Goal: Use online tool/utility

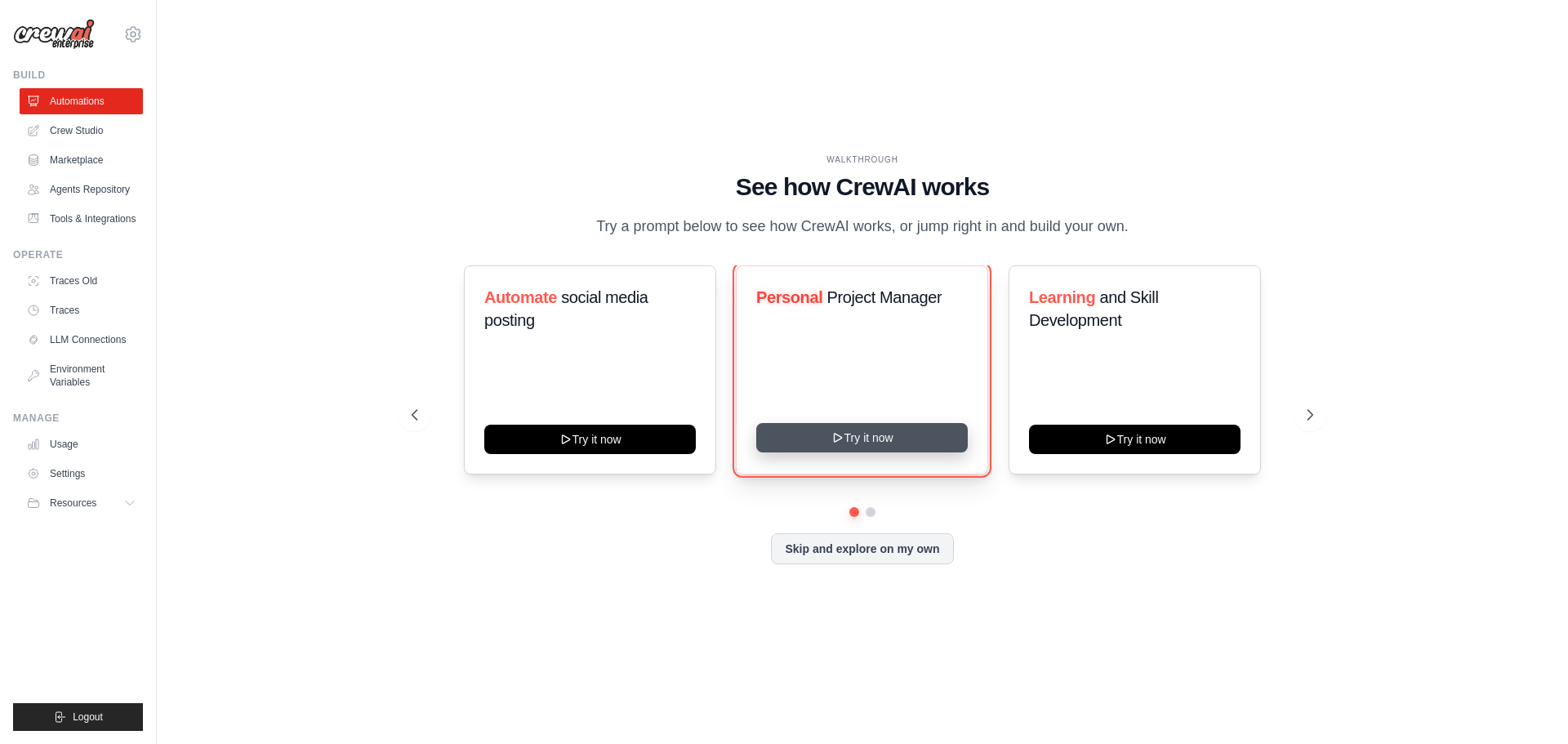
click at [920, 437] on button "Try it now" at bounding box center [862, 437] width 211 height 29
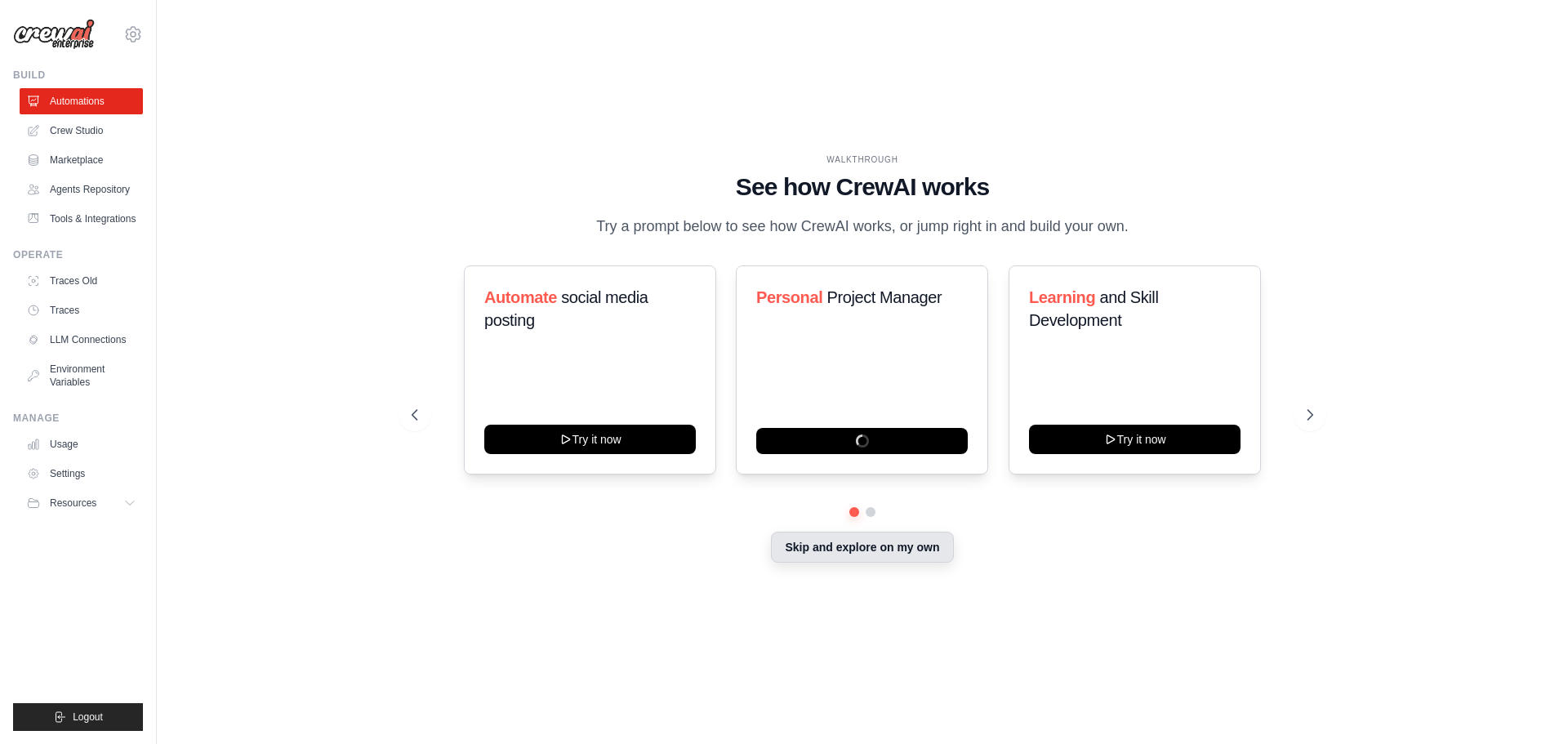
click at [898, 549] on button "Skip and explore on my own" at bounding box center [861, 547] width 182 height 31
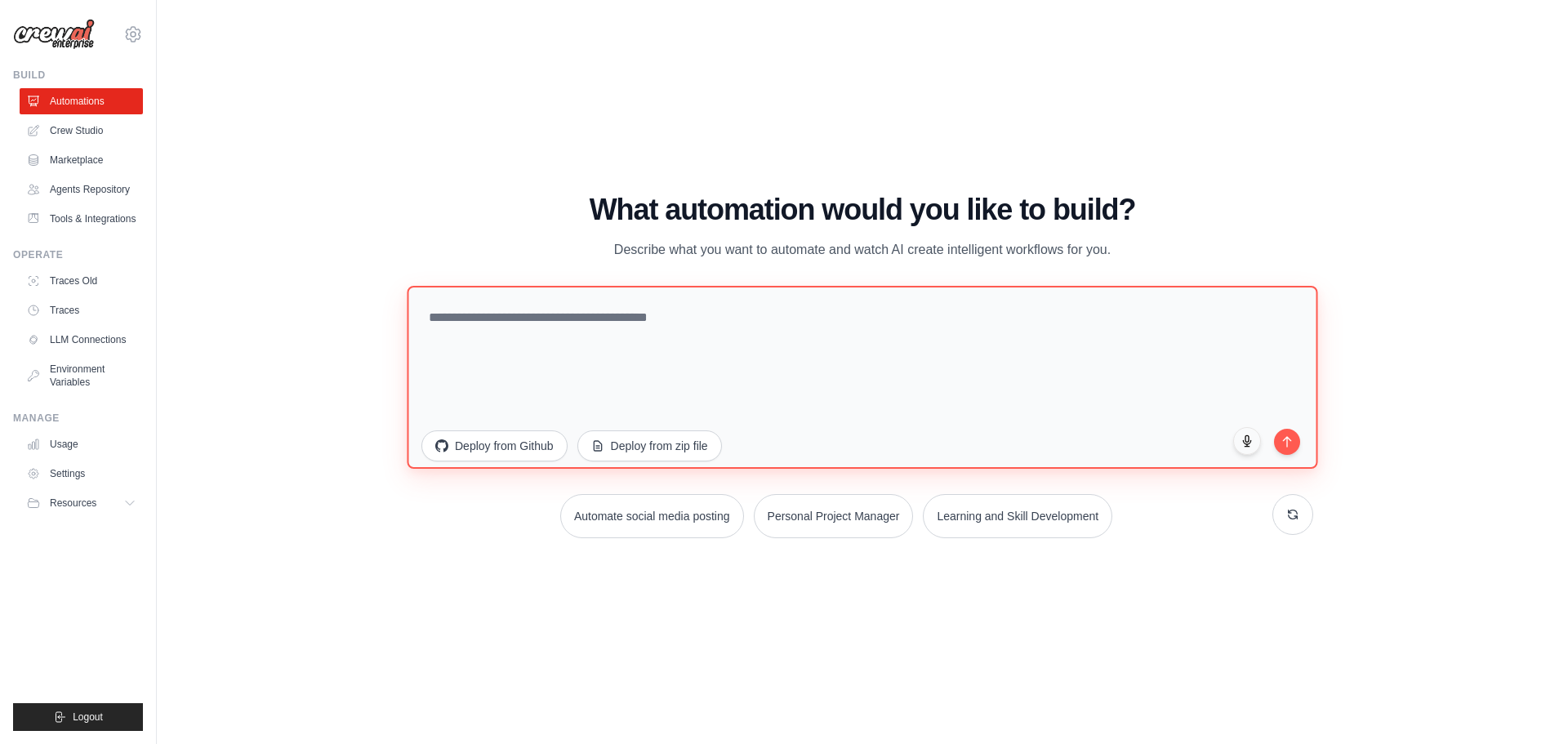
click at [750, 336] on textarea at bounding box center [862, 377] width 911 height 183
click at [859, 336] on textarea at bounding box center [862, 377] width 911 height 183
click at [756, 321] on textarea at bounding box center [862, 377] width 911 height 183
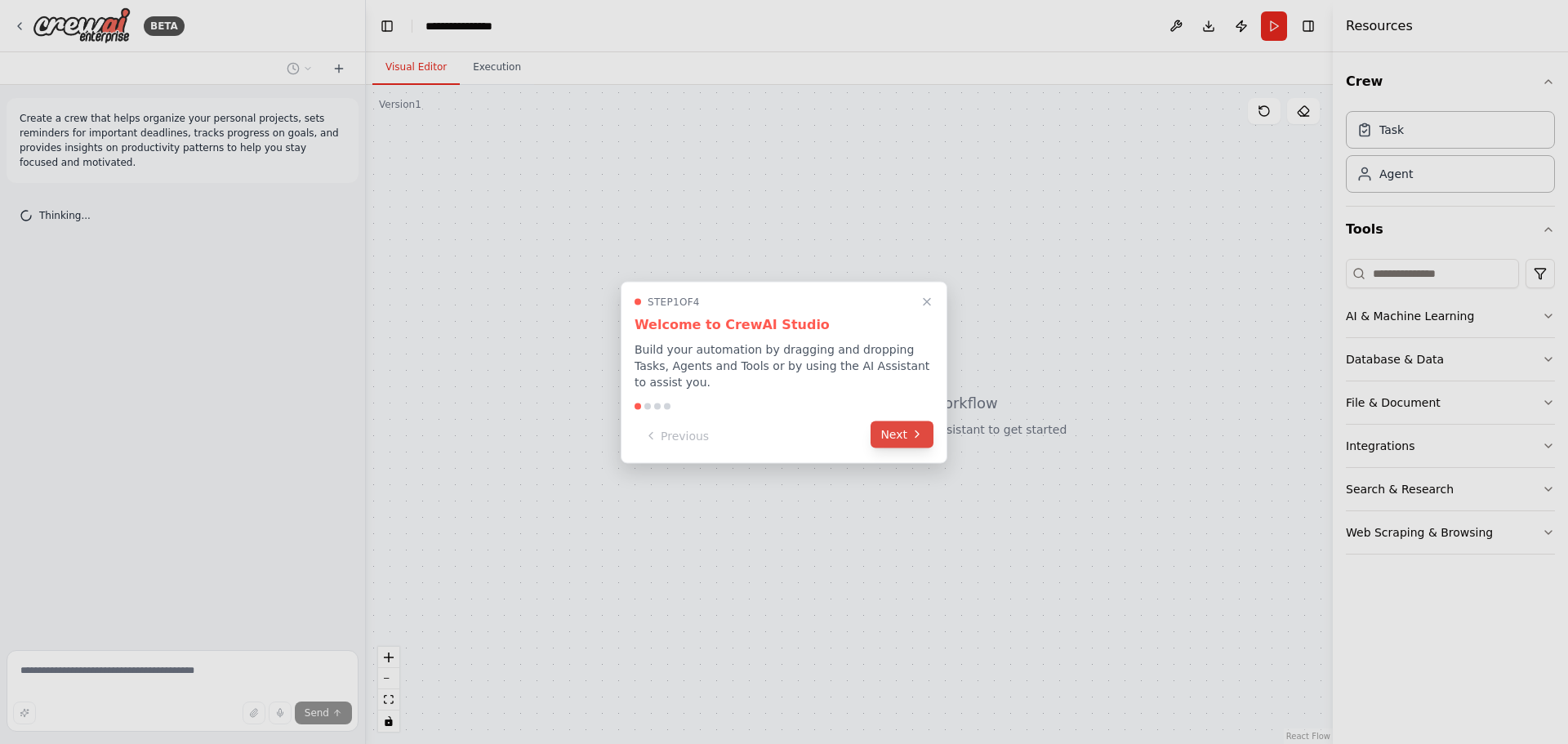
click at [916, 428] on icon at bounding box center [917, 434] width 13 height 13
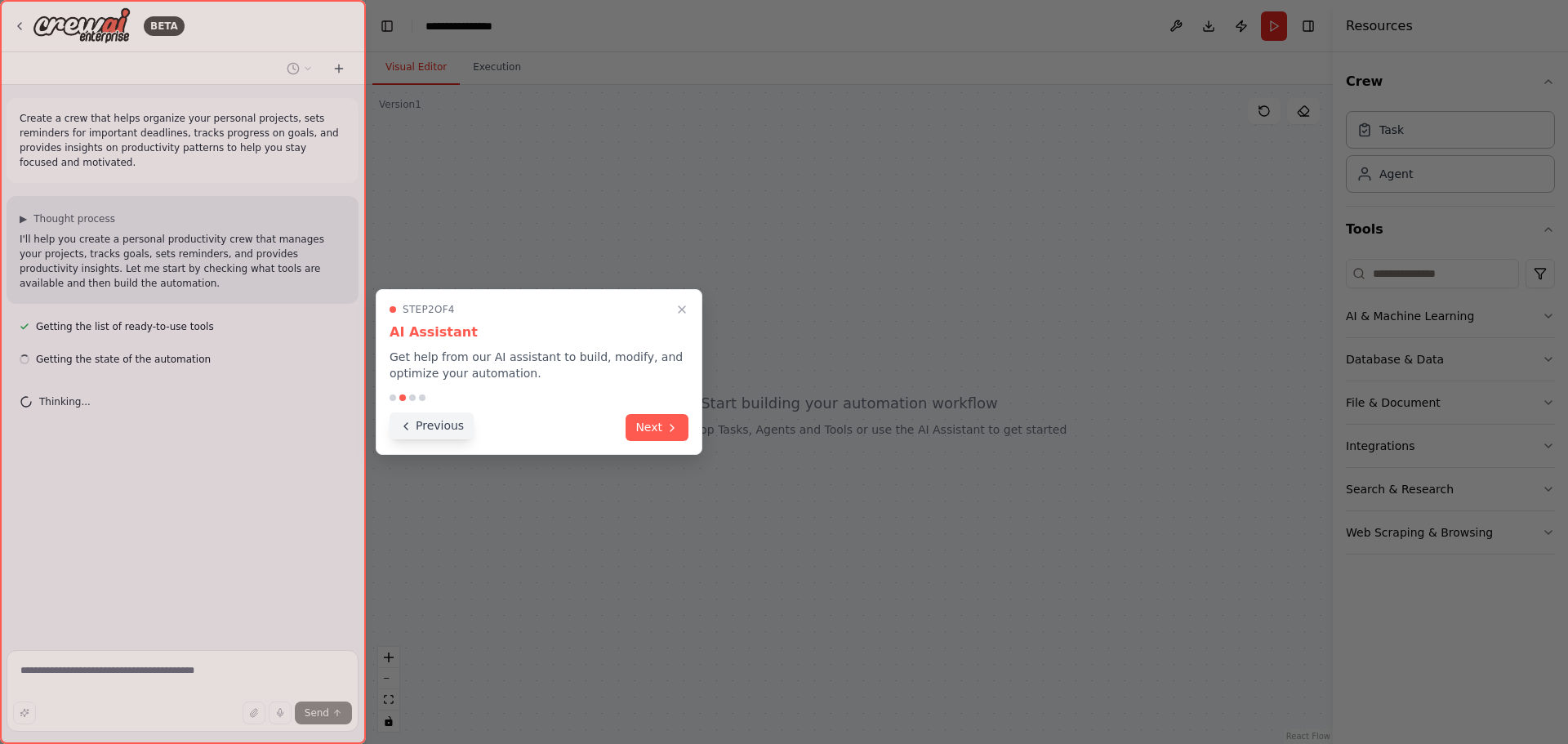
click at [422, 428] on button "Previous" at bounding box center [432, 426] width 84 height 27
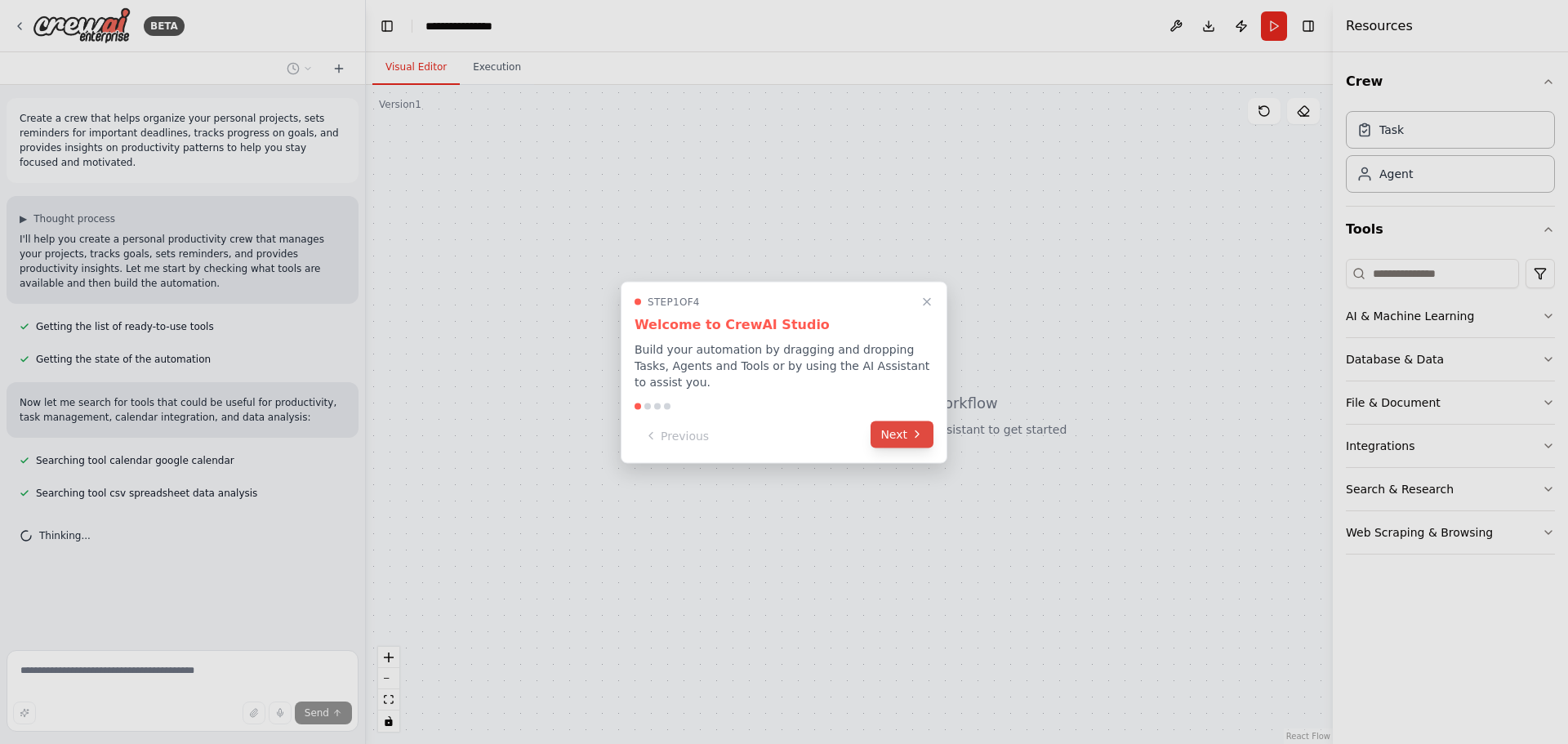
click at [905, 421] on button "Next" at bounding box center [901, 434] width 63 height 27
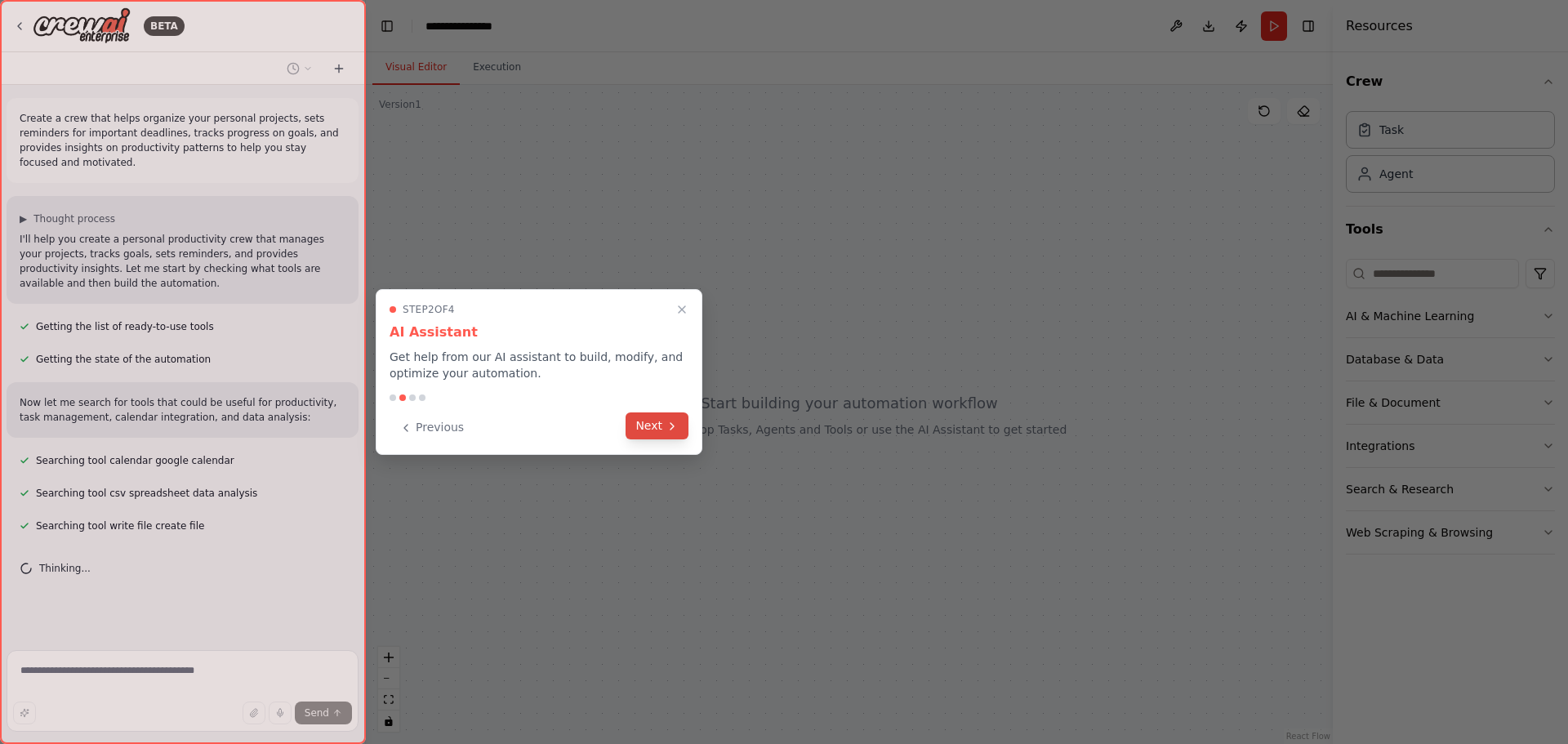
click at [648, 429] on button "Next" at bounding box center [657, 426] width 63 height 27
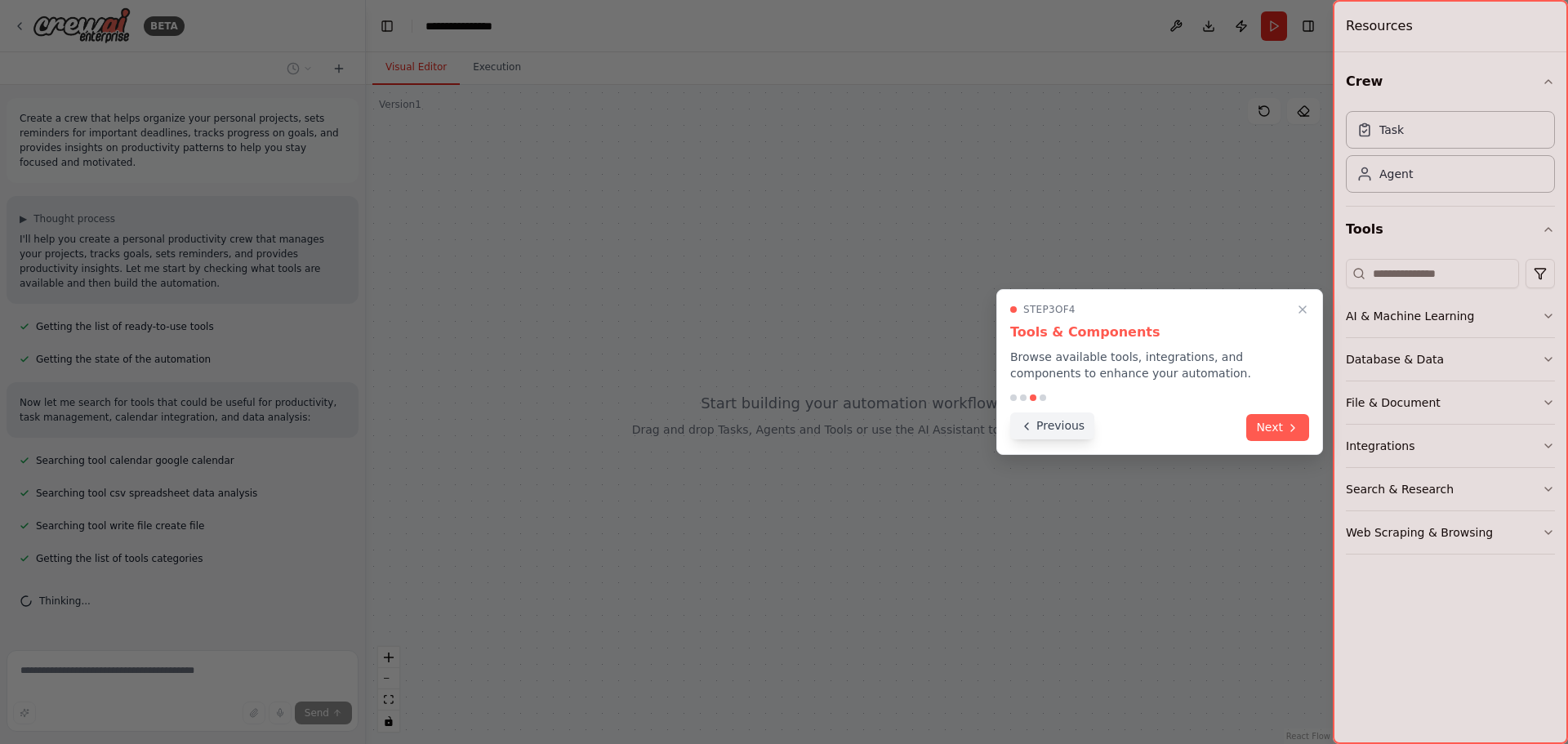
click at [1031, 431] on icon at bounding box center [1026, 427] width 13 height 13
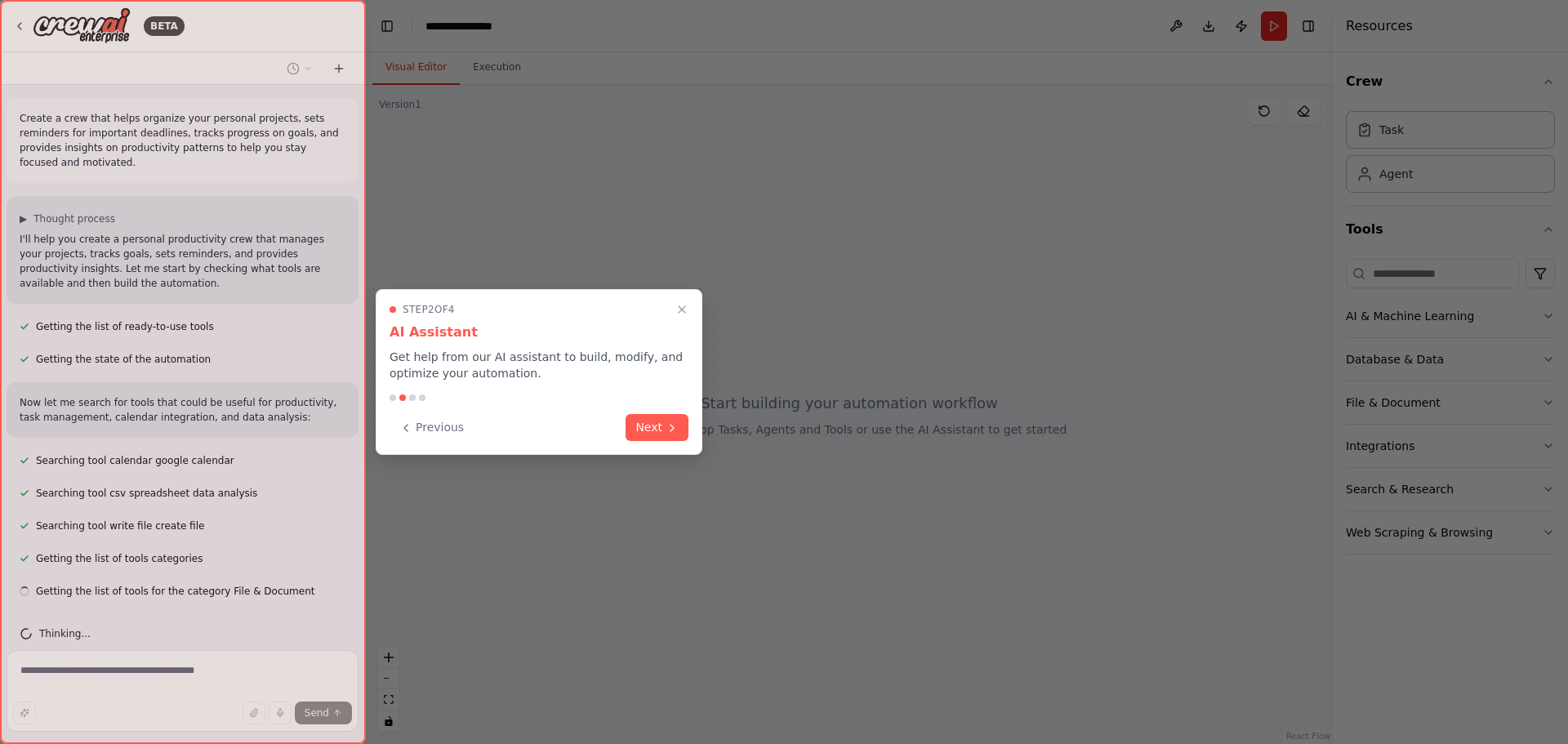
scroll to position [8, 0]
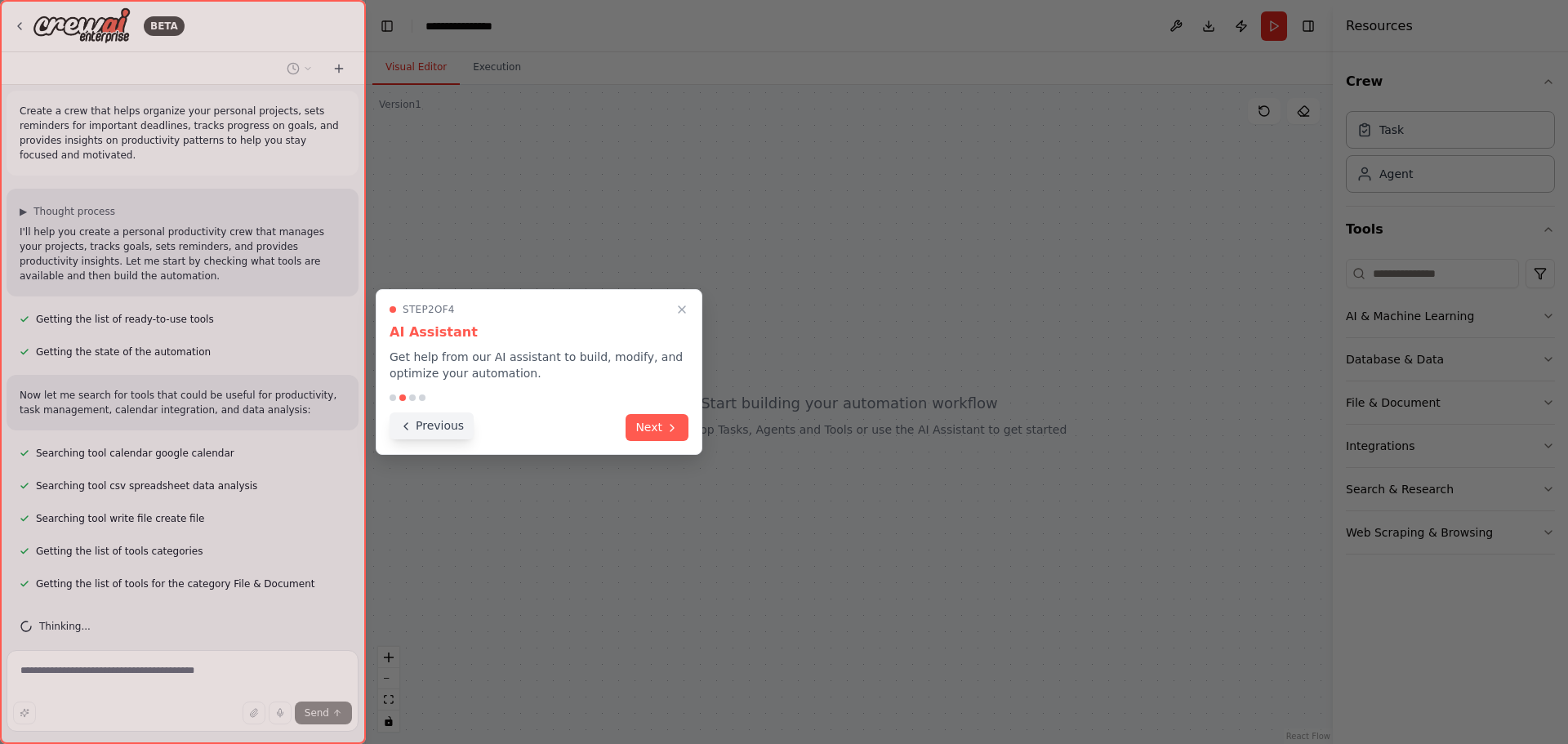
click at [419, 421] on button "Previous" at bounding box center [432, 426] width 84 height 27
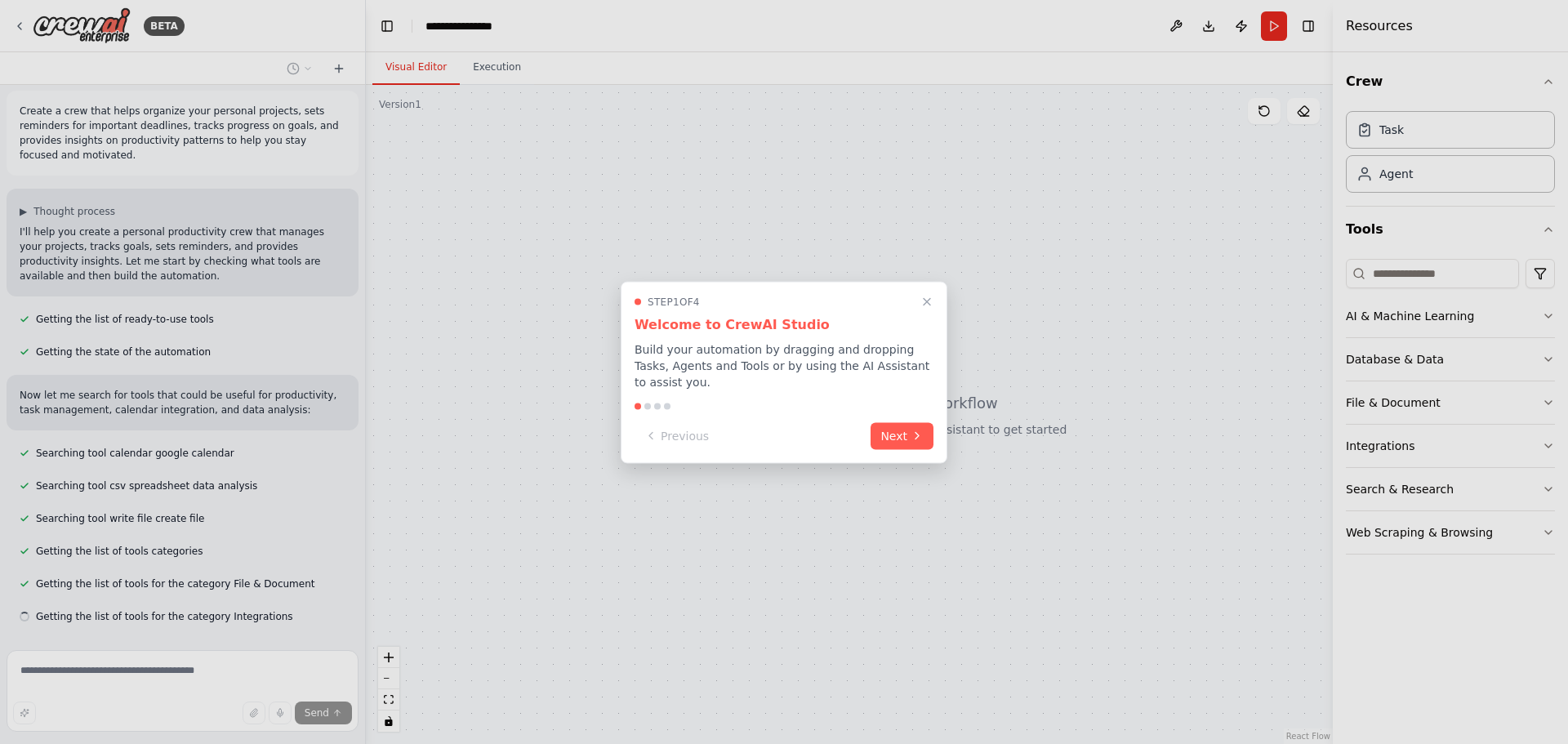
scroll to position [40, 0]
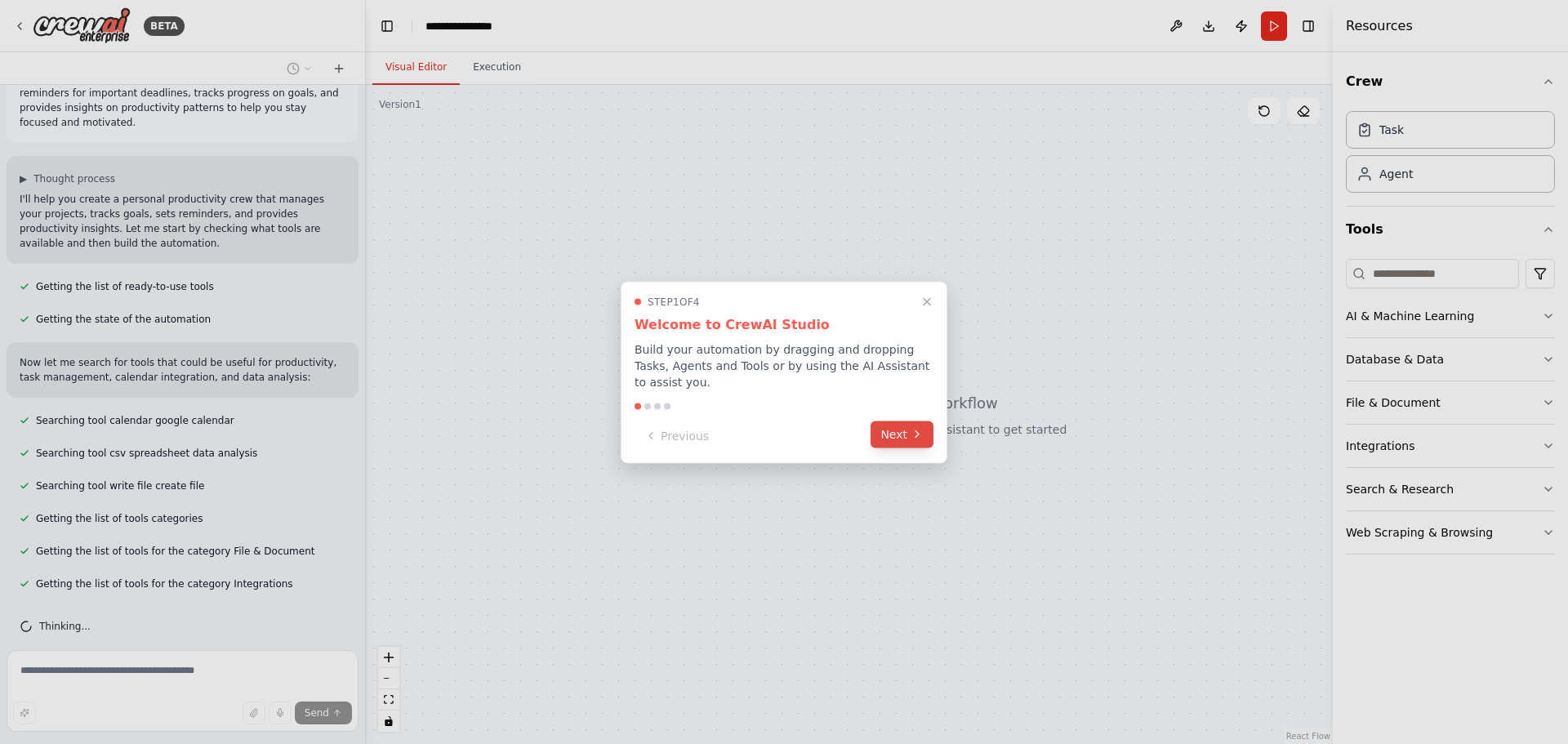
click at [889, 421] on button "Next" at bounding box center [901, 434] width 63 height 27
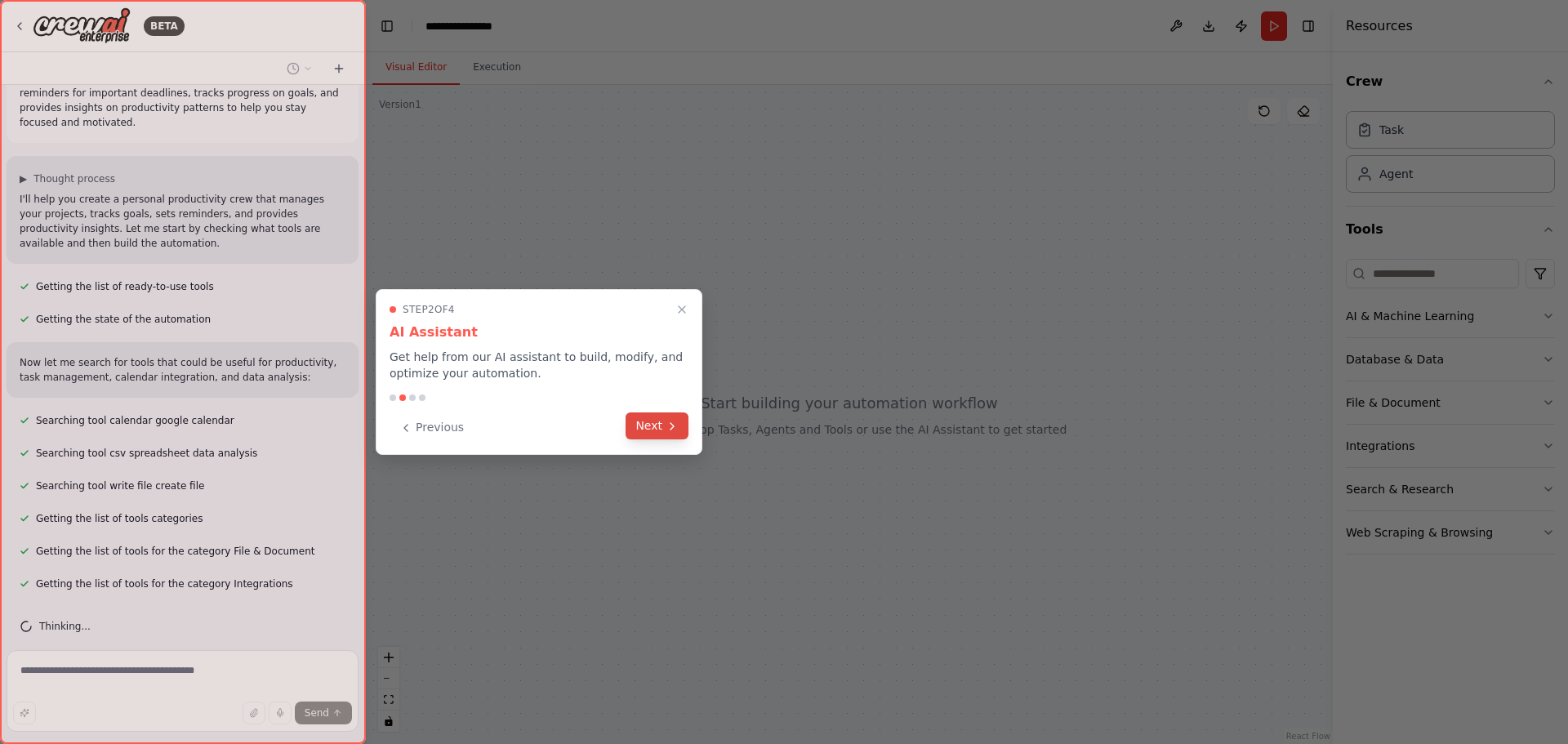
click at [644, 431] on button "Next" at bounding box center [657, 426] width 63 height 27
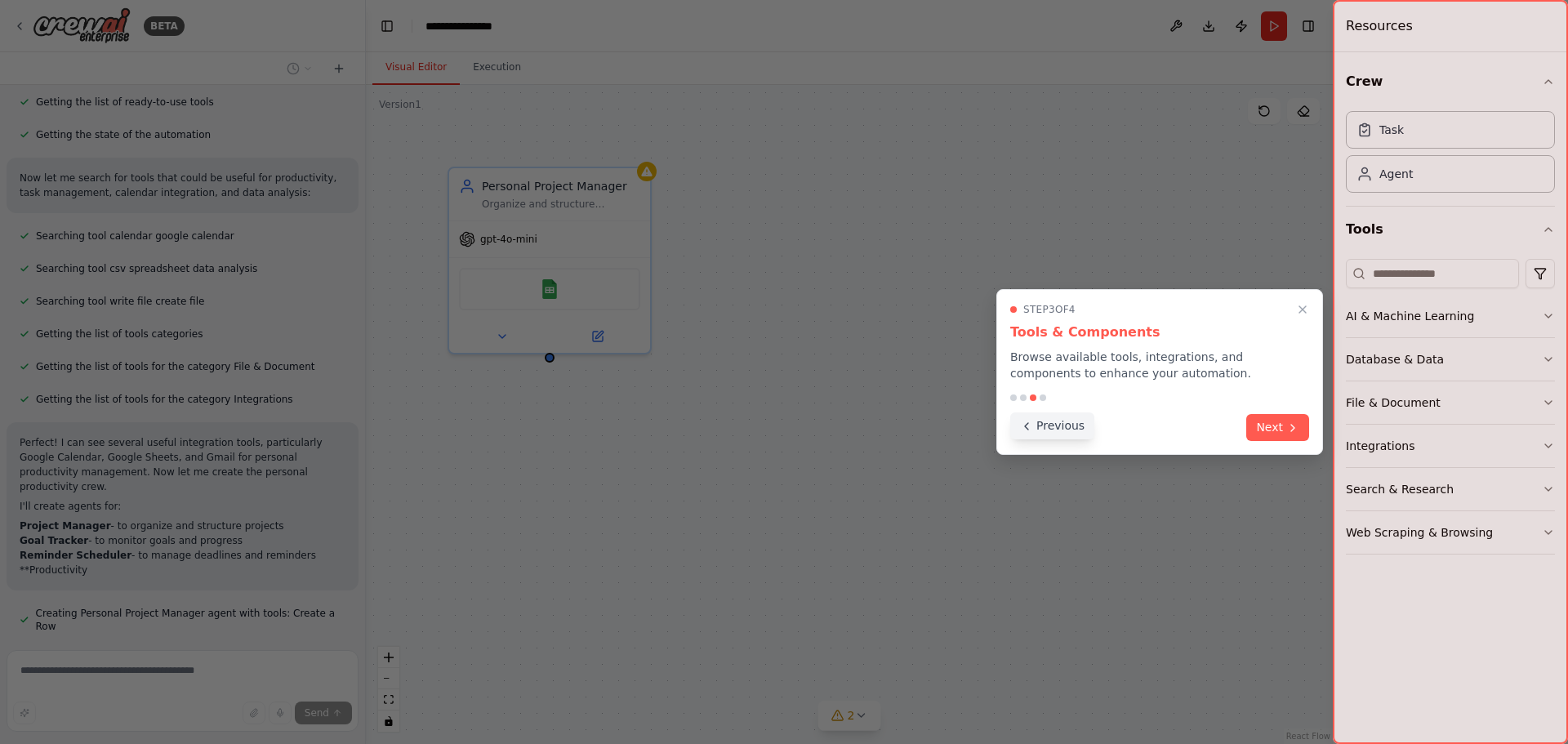
scroll to position [239, 0]
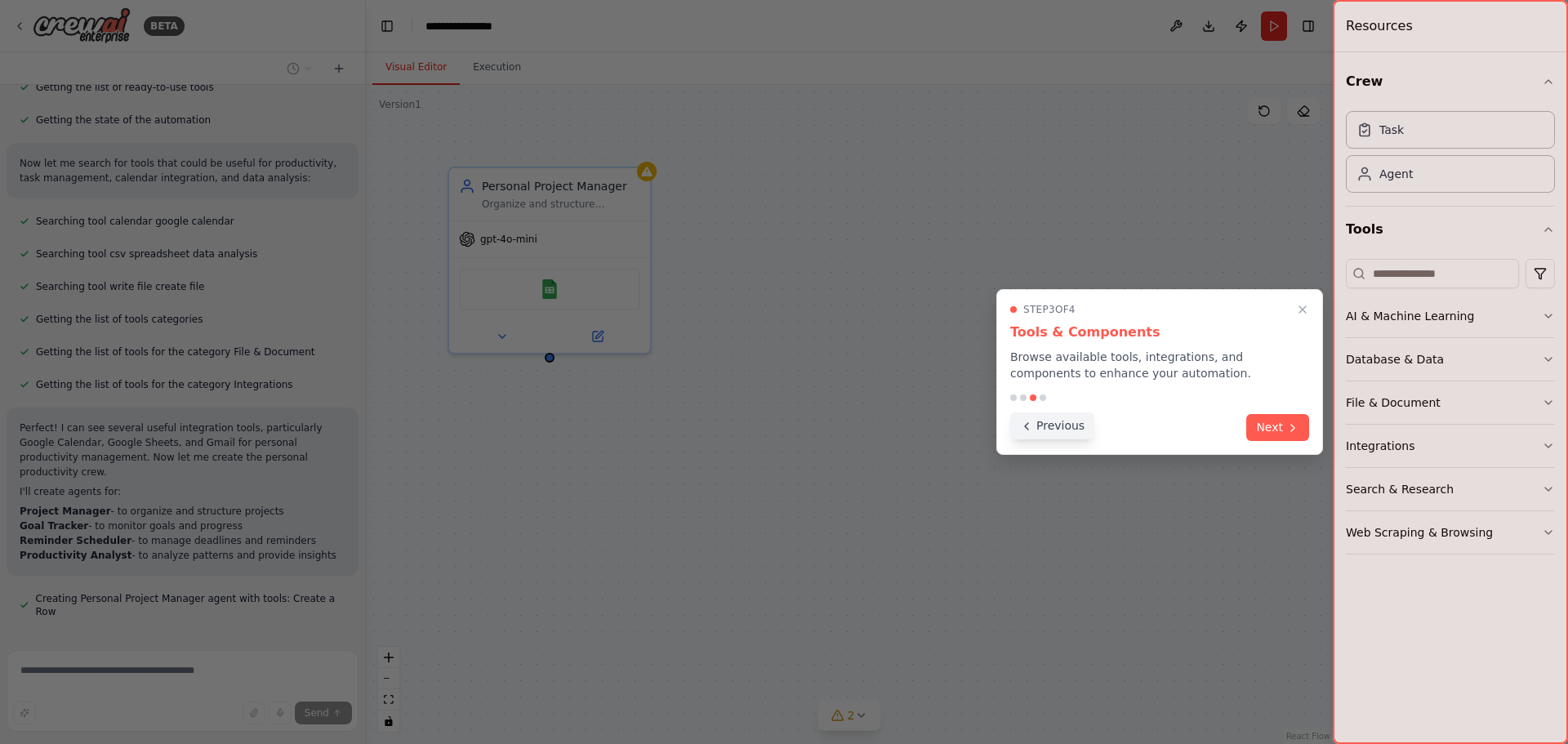
click at [1050, 428] on button "Previous" at bounding box center [1052, 426] width 84 height 27
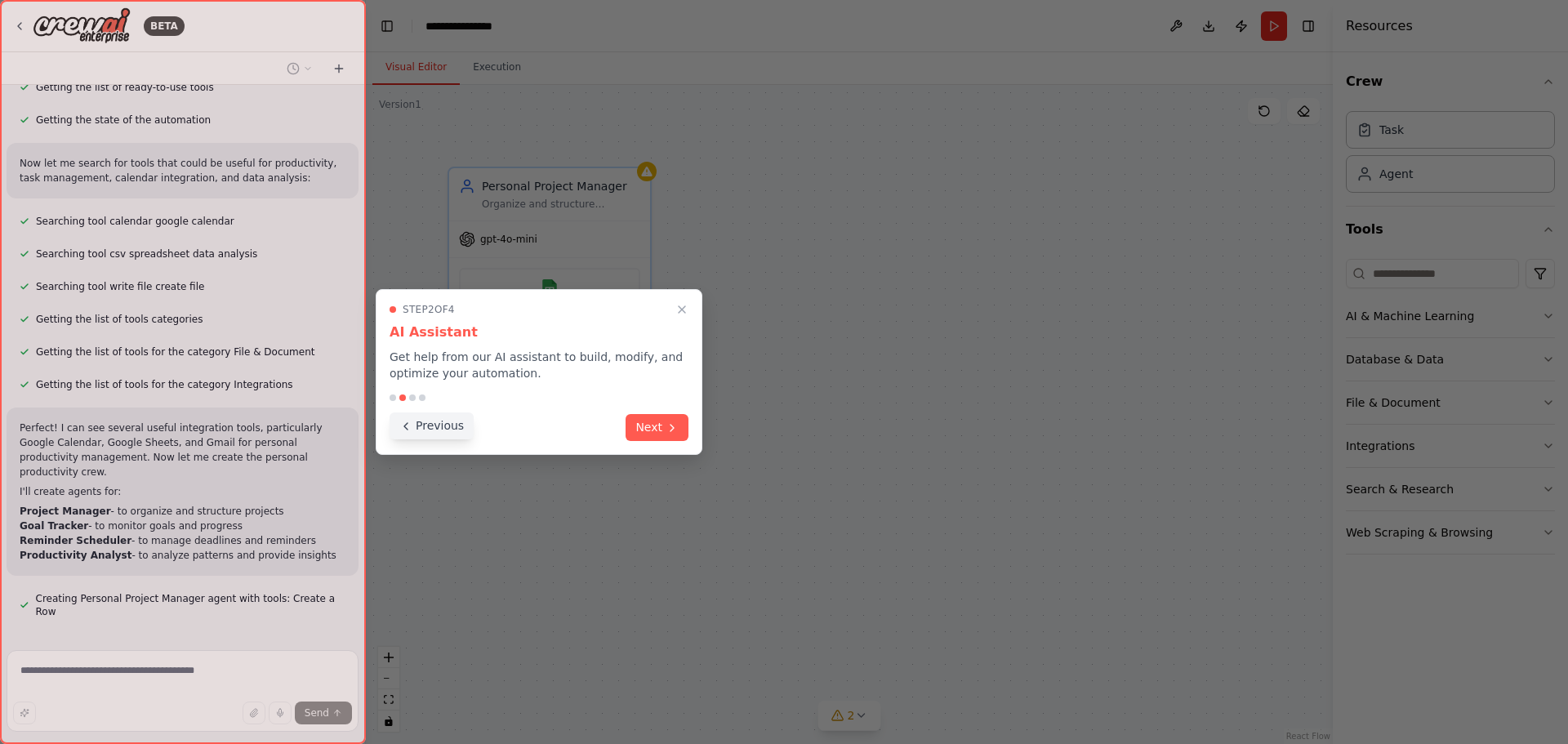
click at [428, 425] on button "Previous" at bounding box center [432, 426] width 84 height 27
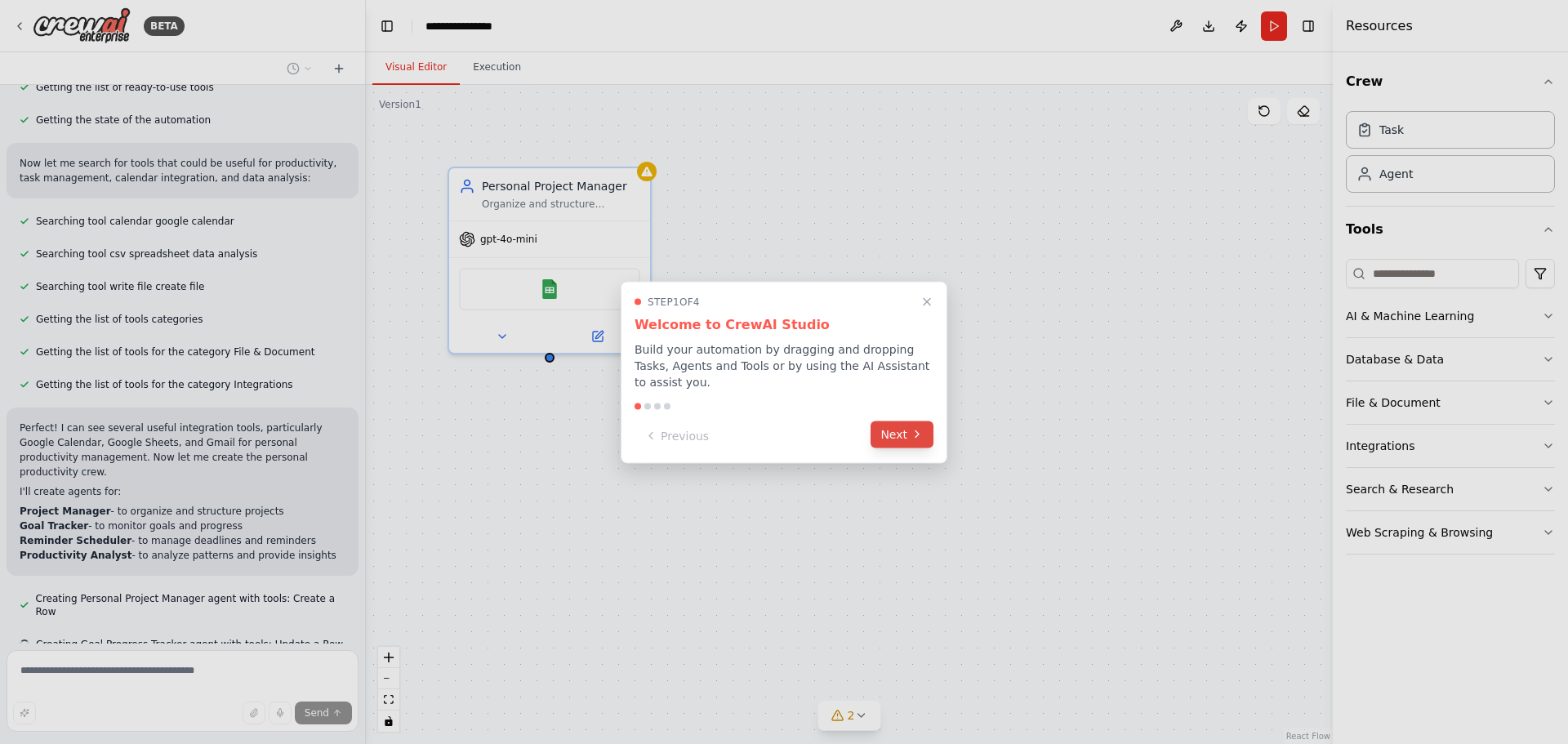
scroll to position [272, 0]
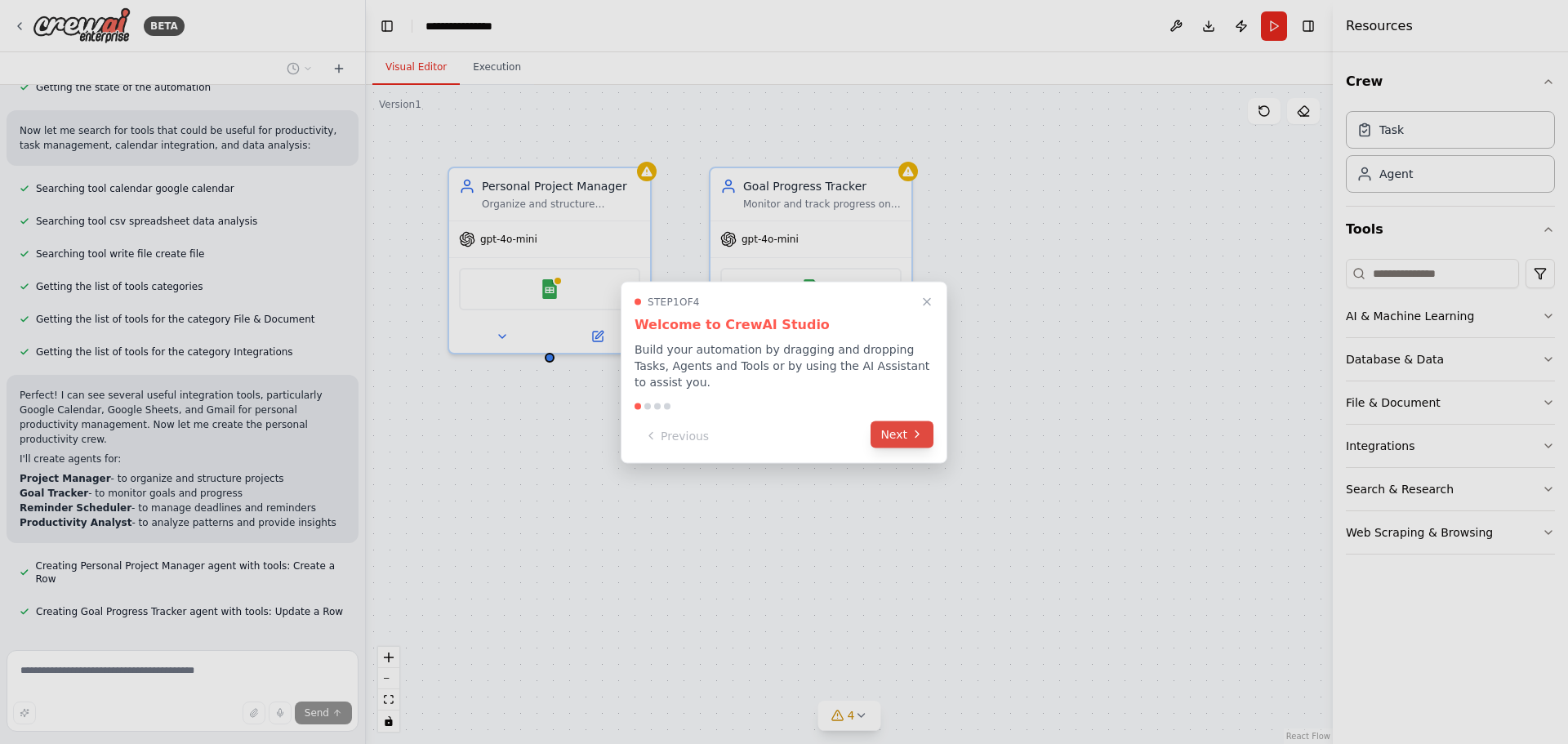
click at [909, 431] on button "Next" at bounding box center [901, 434] width 63 height 27
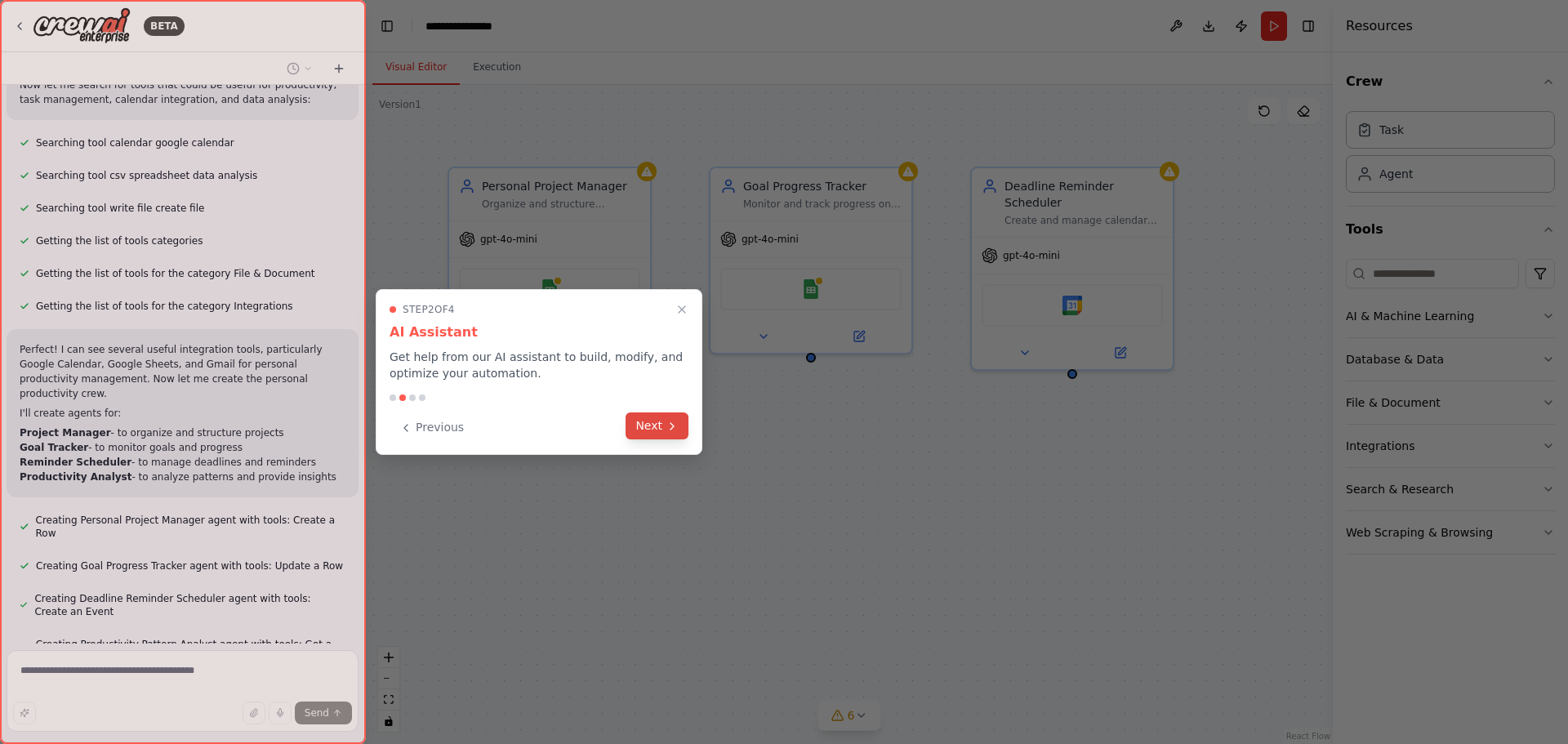
scroll to position [351, 0]
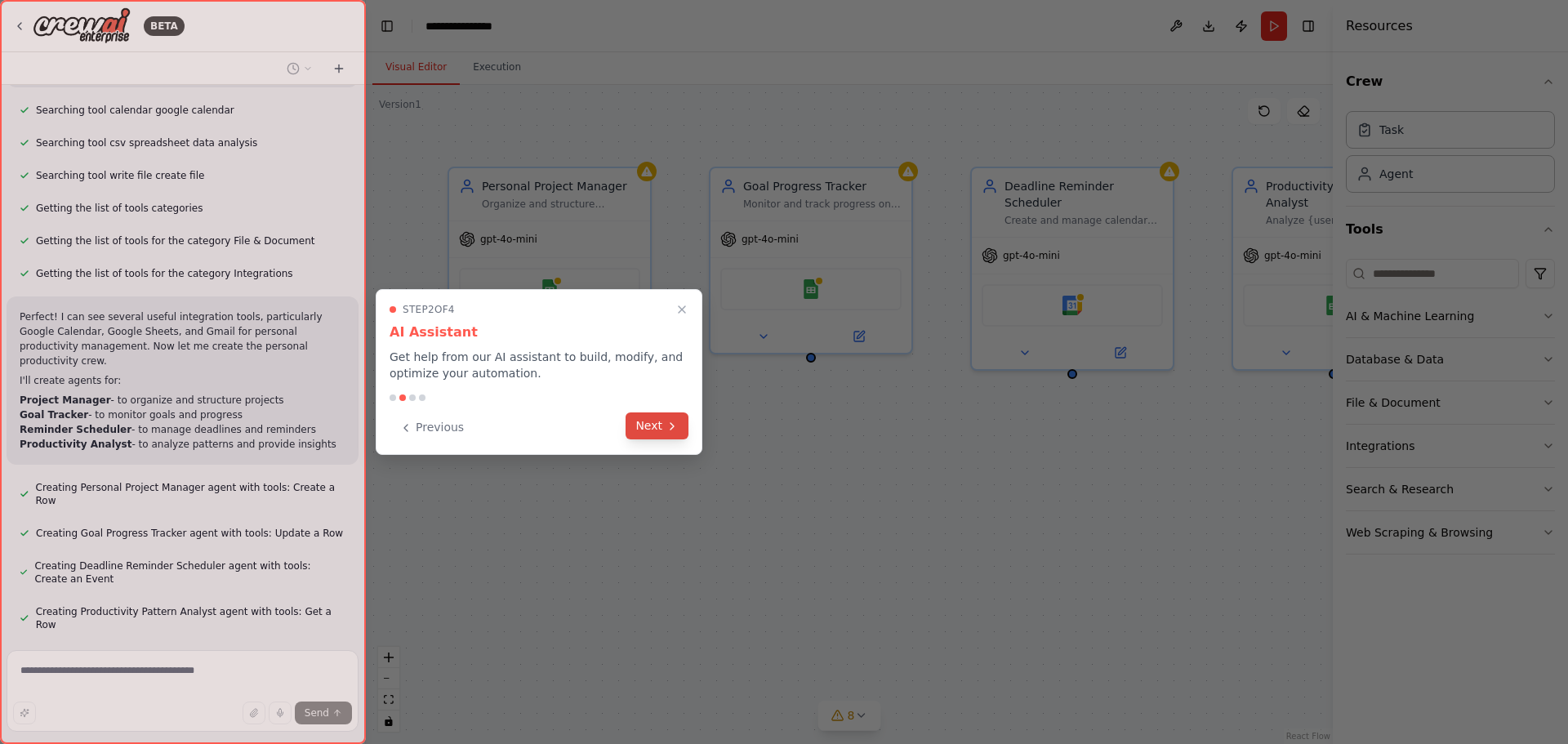
click at [665, 433] on button "Next" at bounding box center [657, 426] width 63 height 27
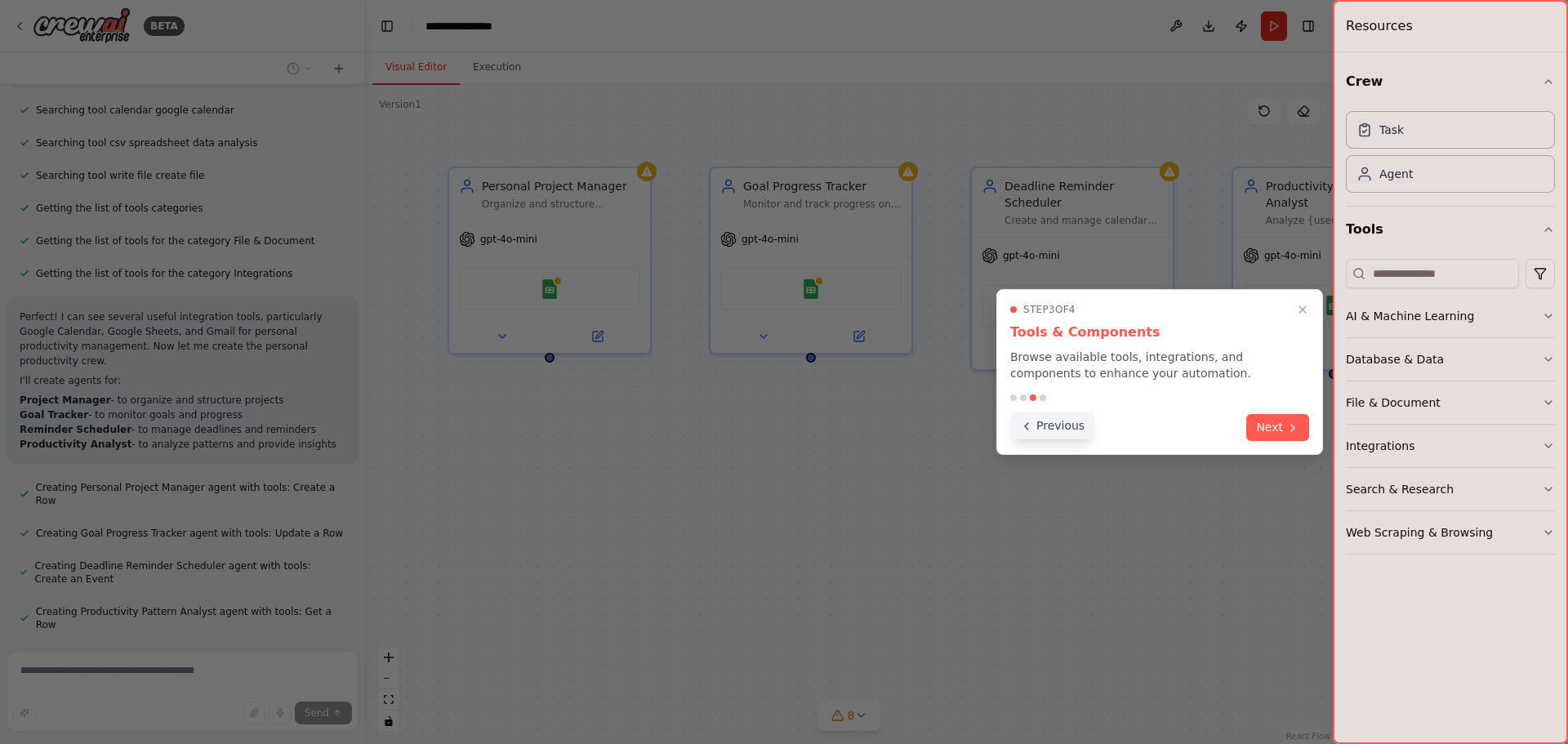
click at [1054, 431] on button "Previous" at bounding box center [1052, 426] width 84 height 27
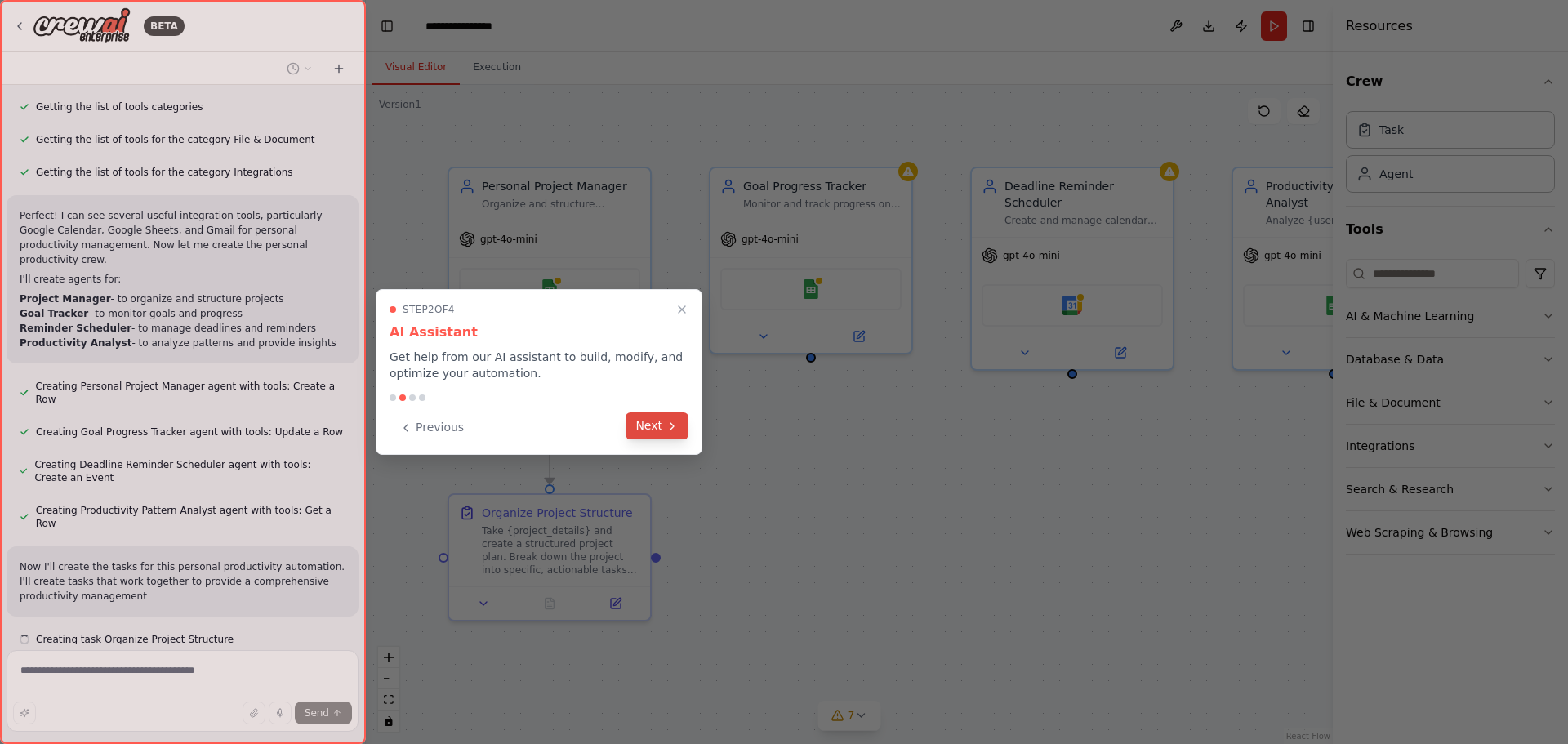
scroll to position [466, 0]
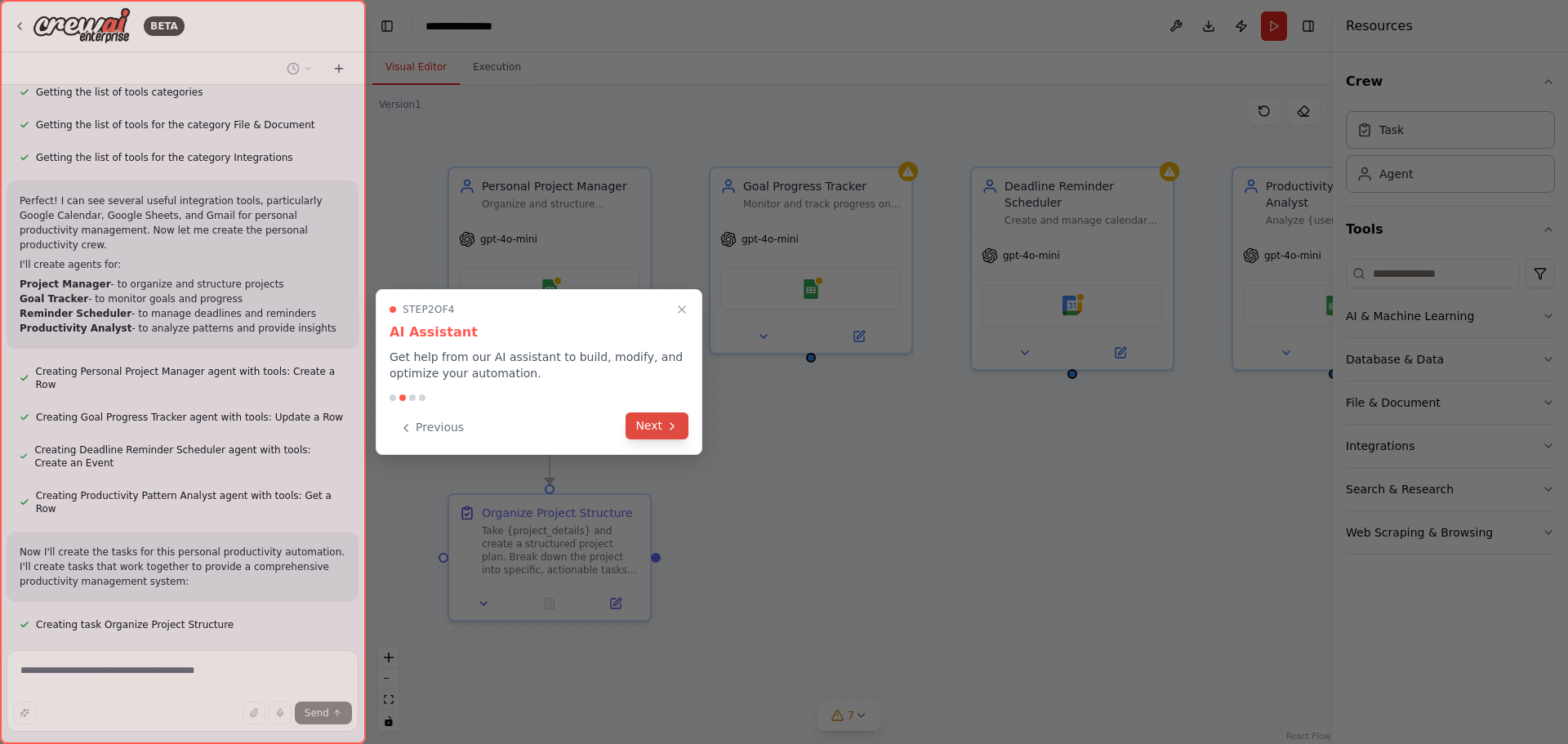
click at [646, 428] on button "Next" at bounding box center [657, 426] width 63 height 27
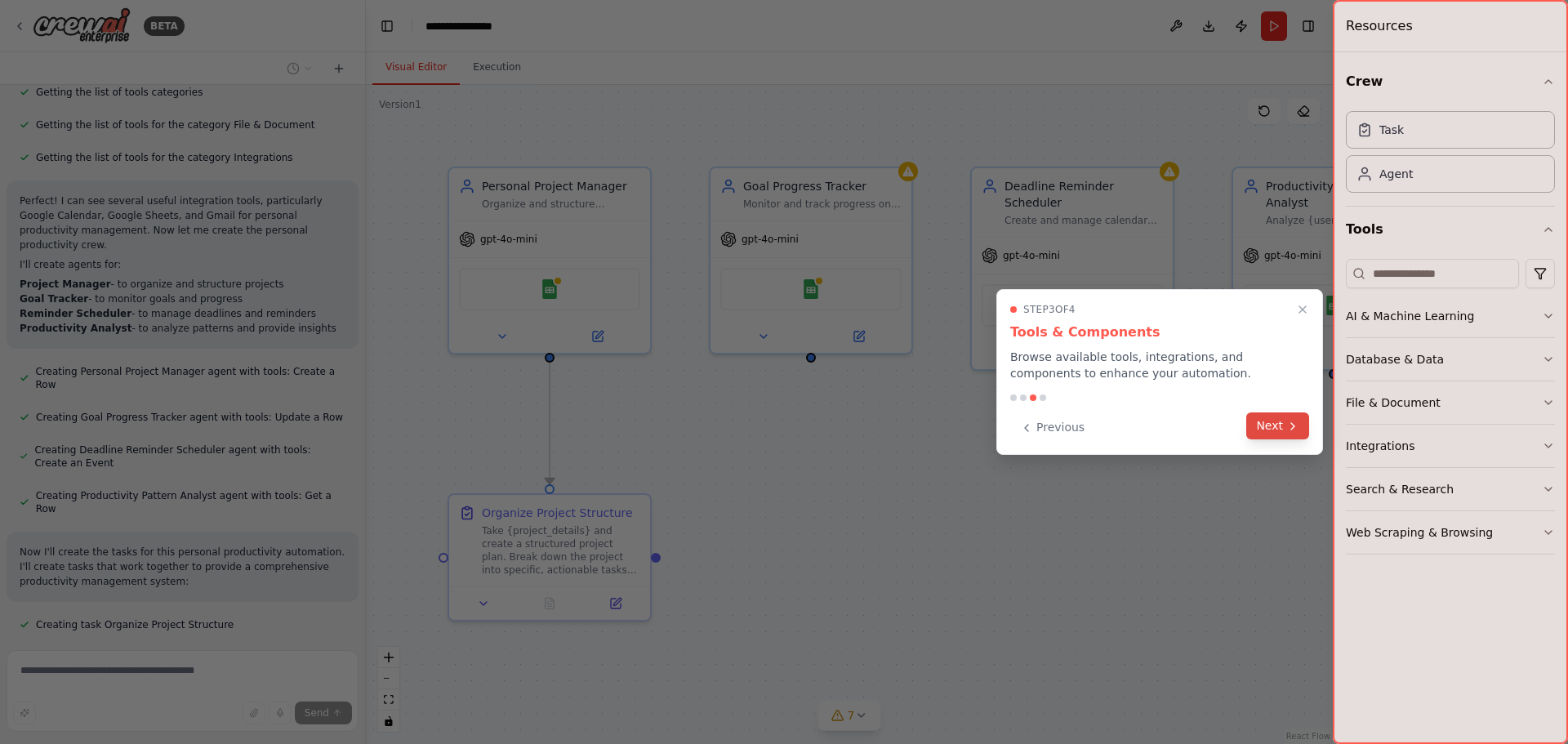
scroll to position [499, 0]
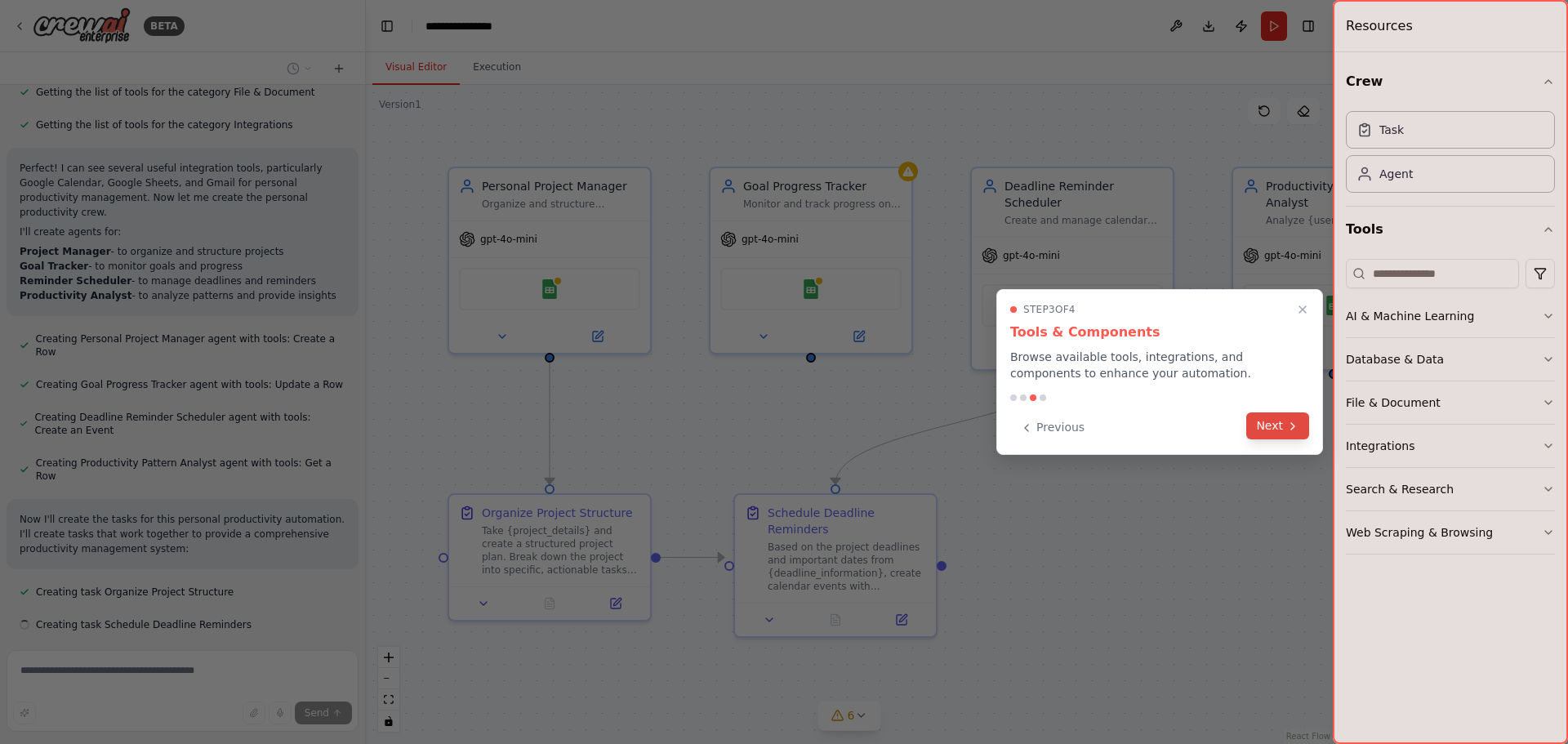
click at [1279, 426] on button "Next" at bounding box center [1277, 426] width 63 height 27
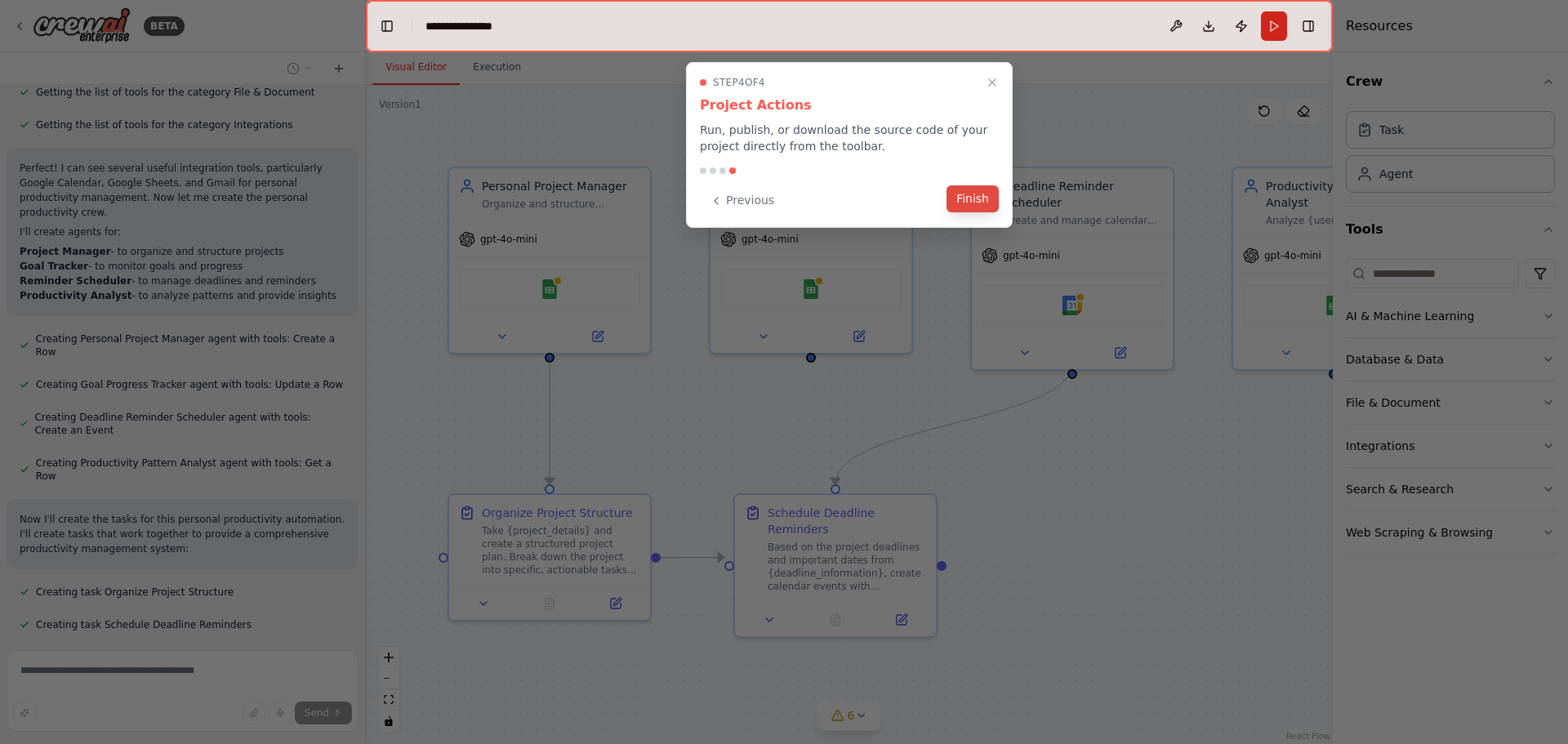
click at [963, 191] on button "Finish" at bounding box center [973, 199] width 52 height 27
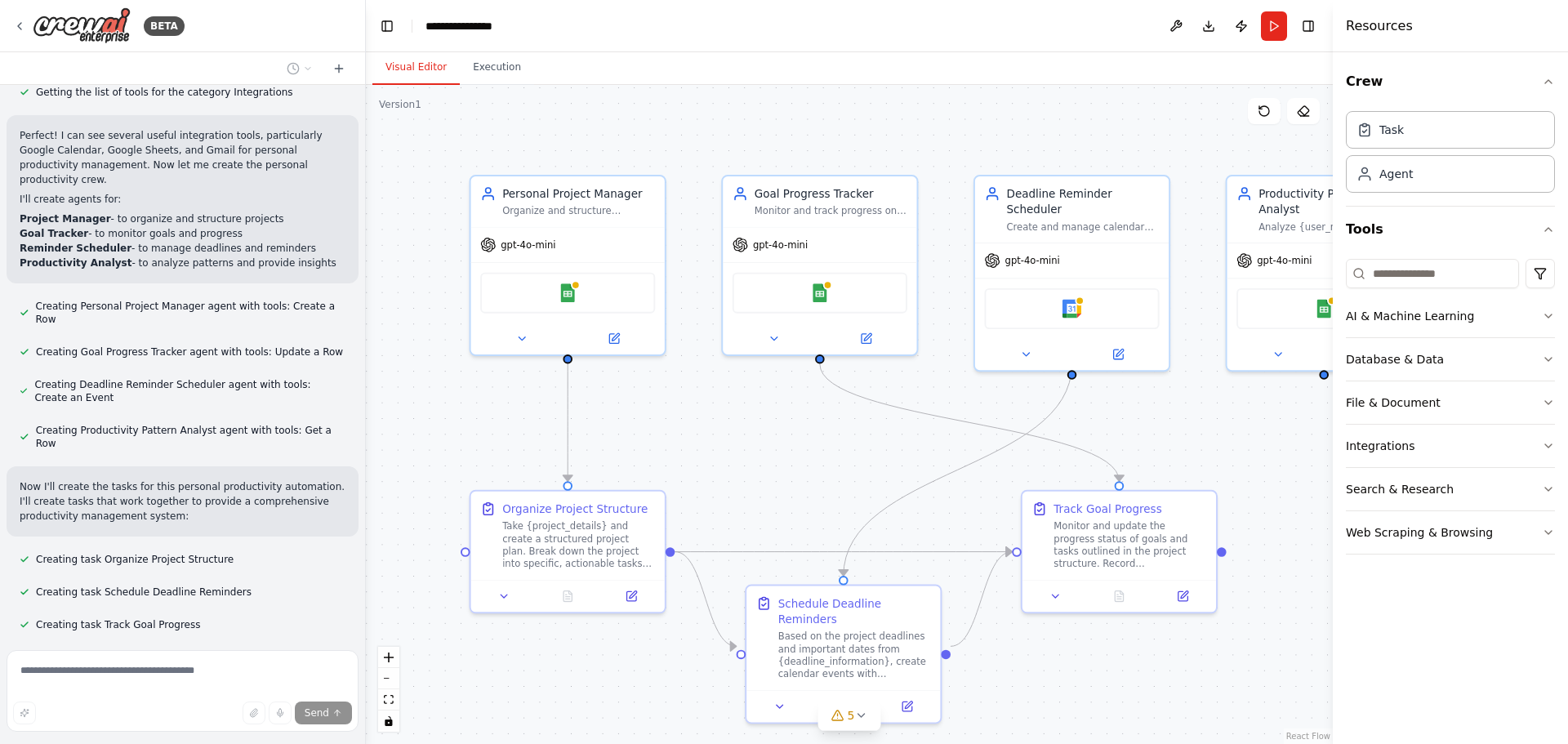
scroll to position [565, 0]
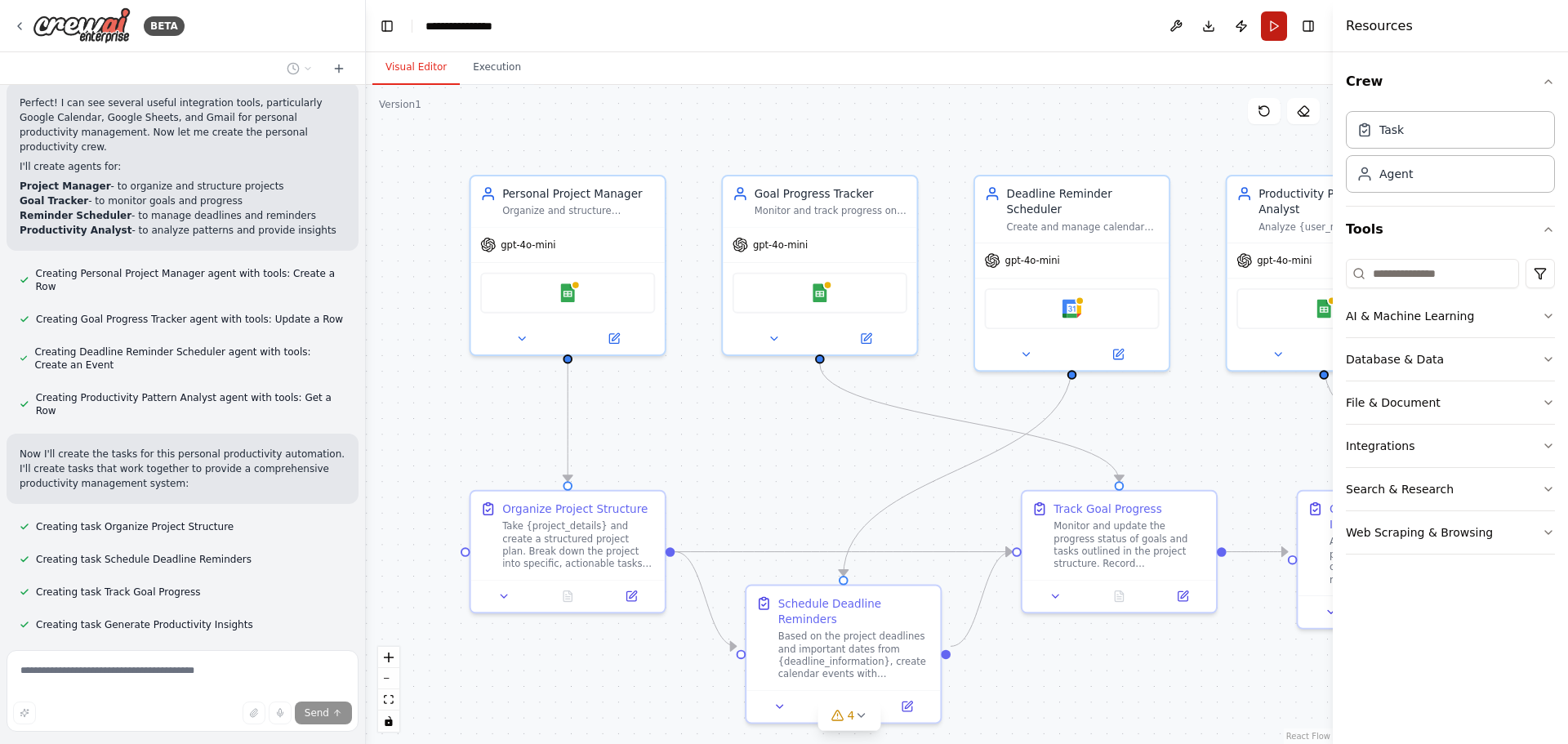
click at [1277, 29] on button "Run" at bounding box center [1274, 26] width 26 height 29
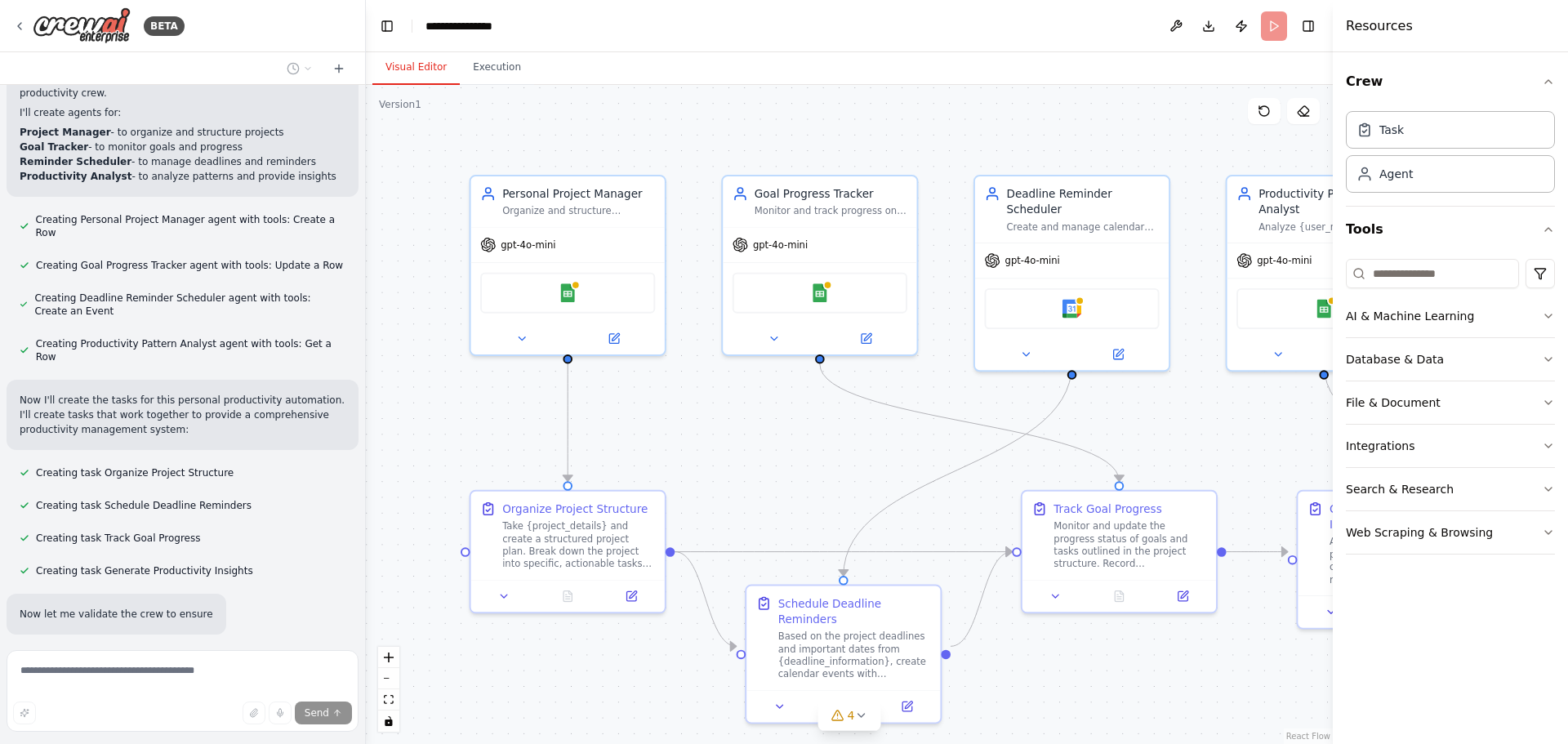
scroll to position [651, 0]
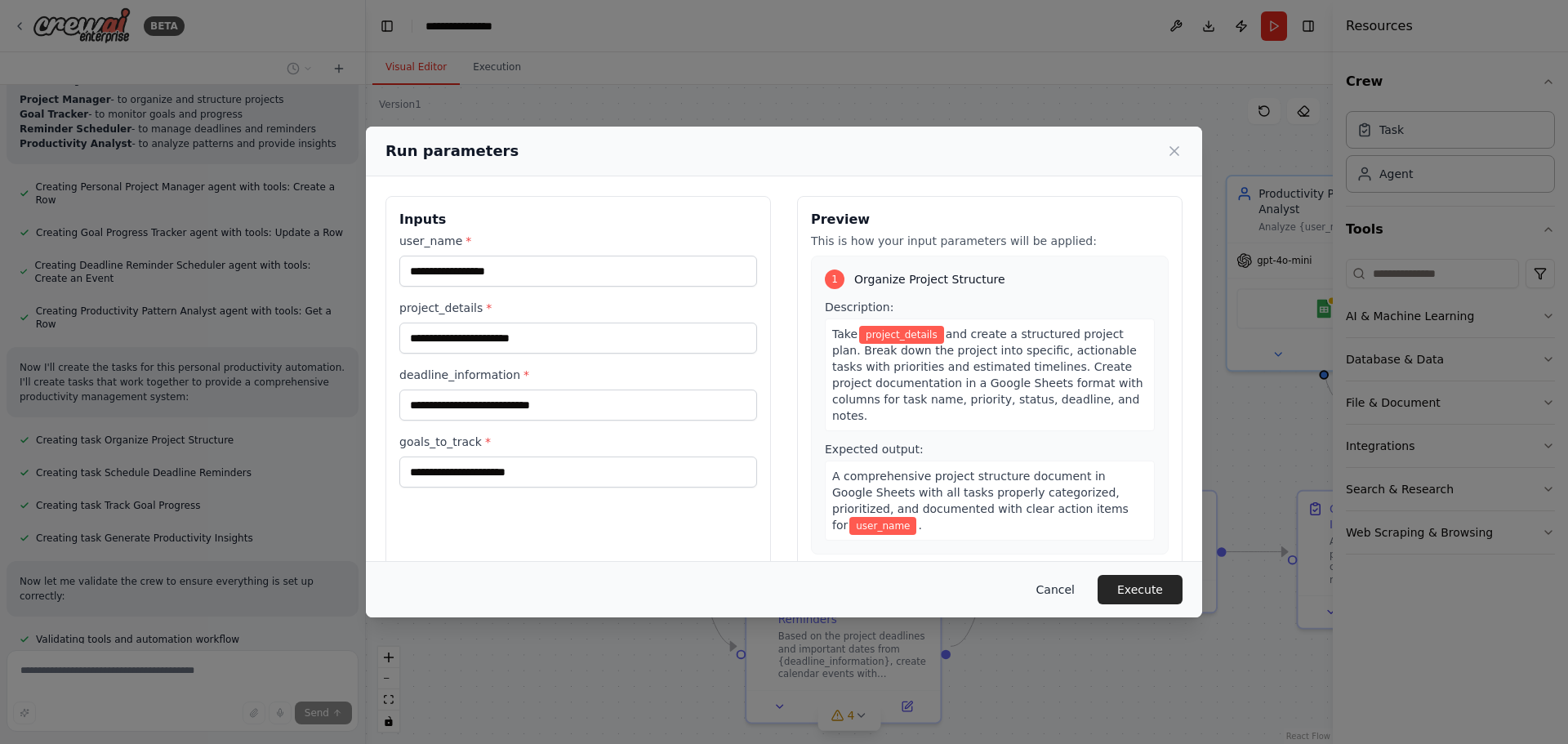
click at [1068, 588] on button "Cancel" at bounding box center [1055, 590] width 65 height 29
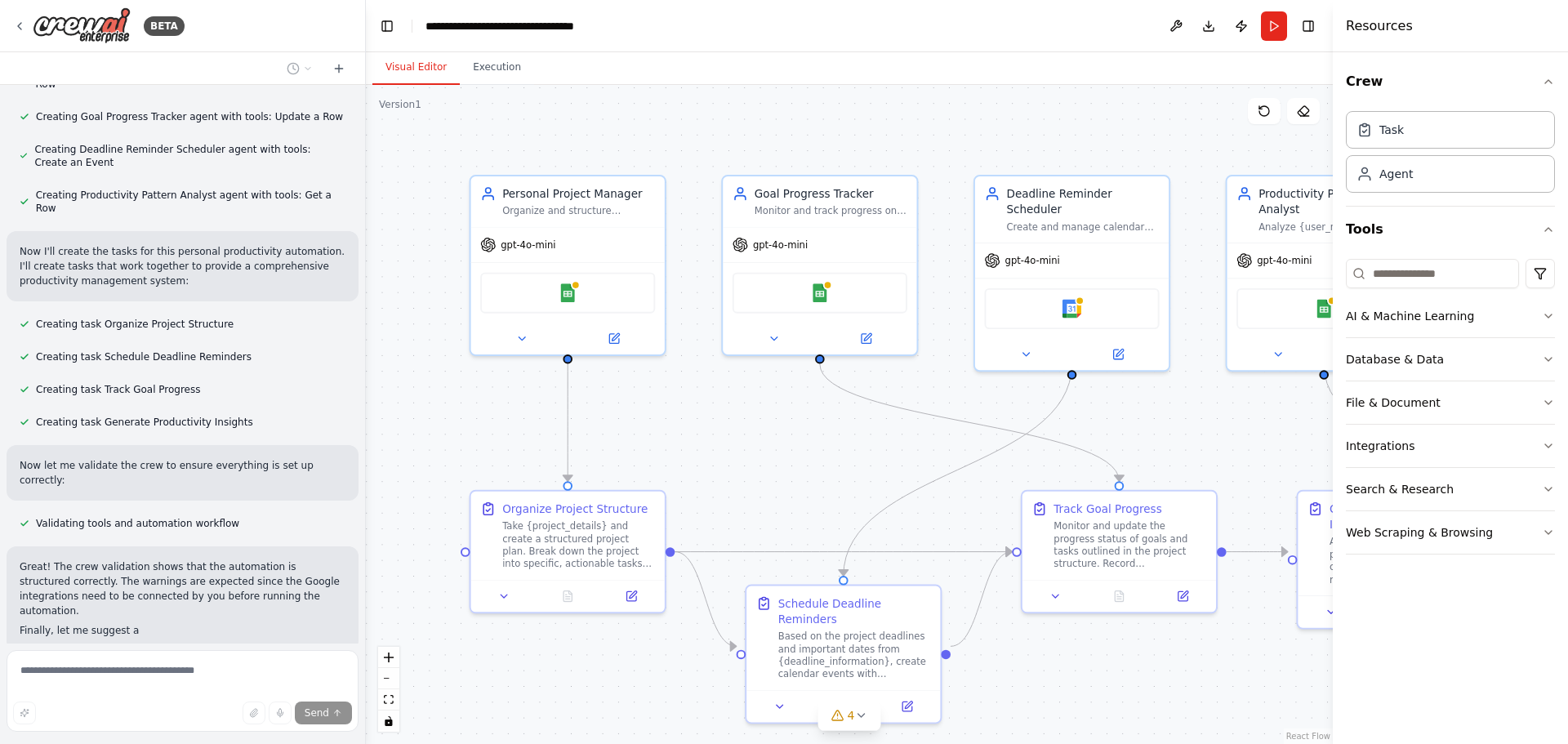
scroll to position [787, 0]
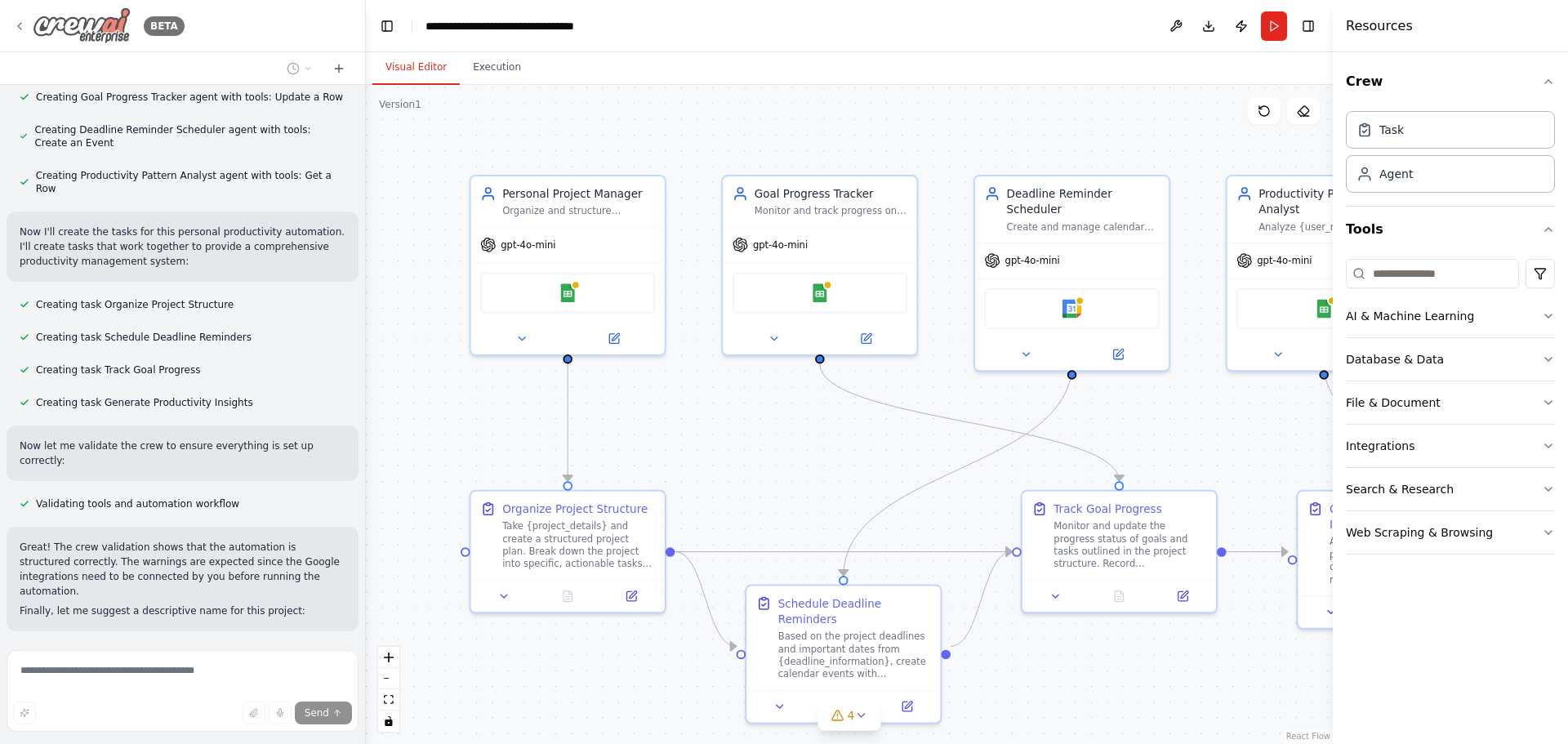
click at [18, 20] on icon at bounding box center [20, 26] width 13 height 13
